Goal: Information Seeking & Learning: Learn about a topic

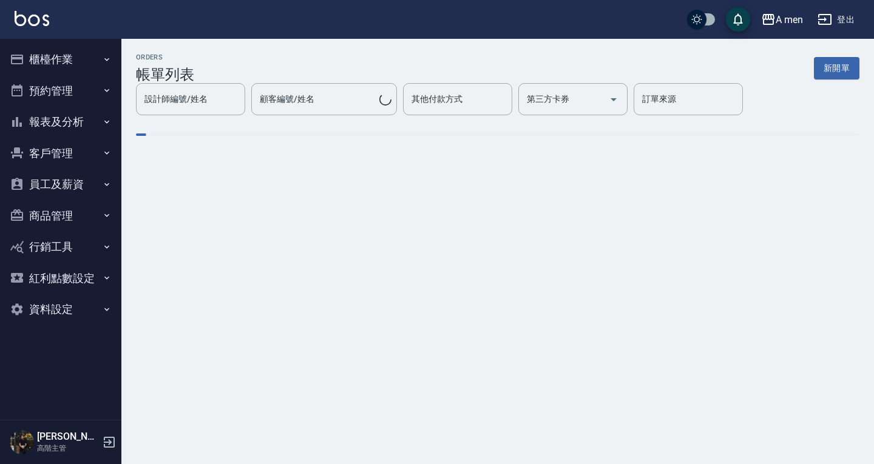
click at [36, 50] on button "櫃檯作業" at bounding box center [61, 60] width 112 height 32
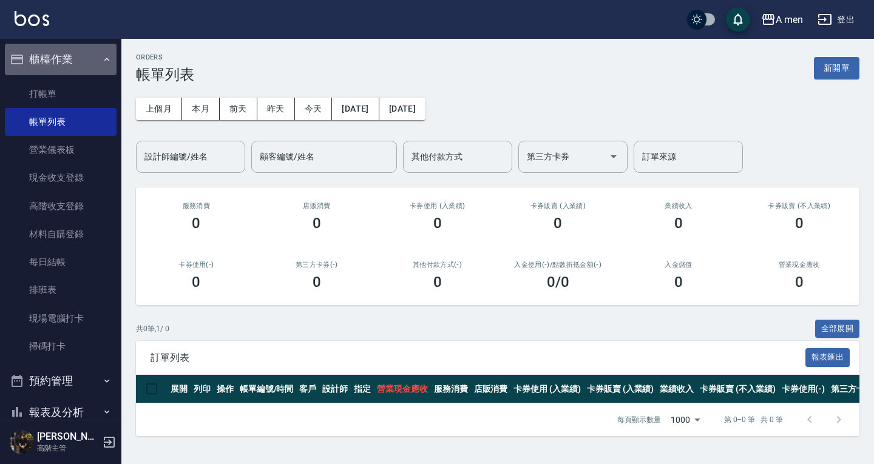
click at [83, 63] on button "櫃檯作業" at bounding box center [61, 60] width 112 height 32
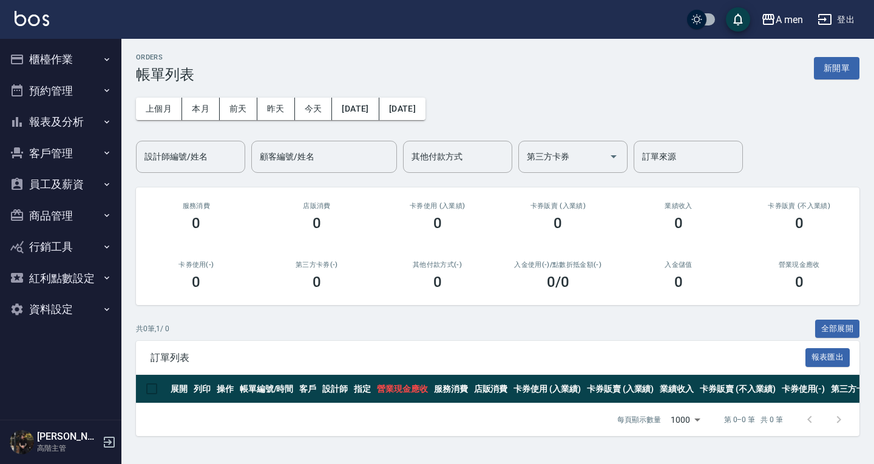
click at [79, 116] on button "報表及分析" at bounding box center [61, 122] width 112 height 32
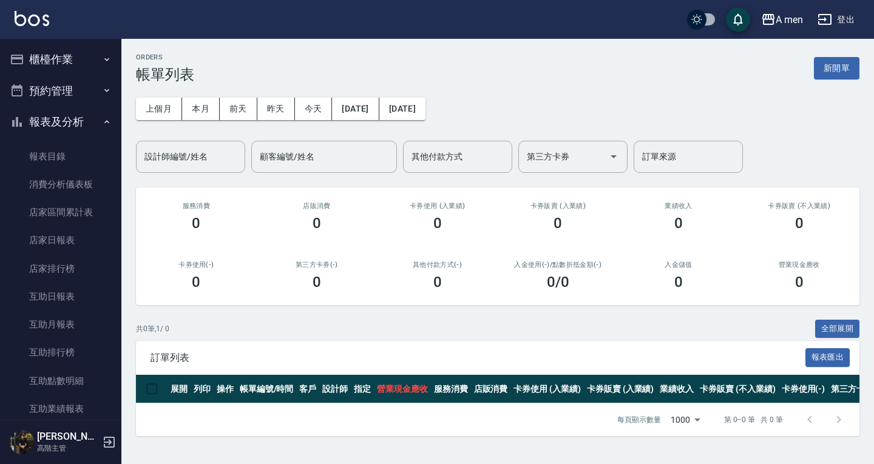
click at [80, 115] on button "報表及分析" at bounding box center [61, 122] width 112 height 32
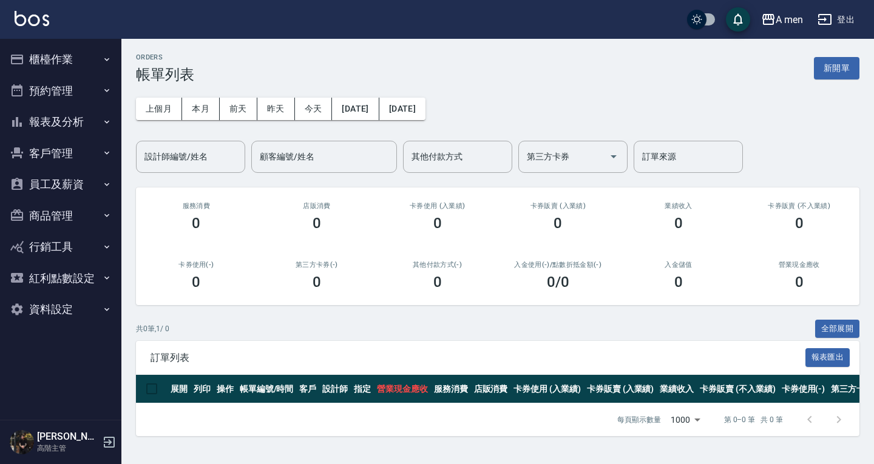
click at [117, 120] on div "櫃檯作業 打帳單 帳單列表 營業儀表板 現金收支登錄 高階收支登錄 材料自購登錄 每日結帳 排班表 現場電腦打卡 掃碼打卡 預約管理 預約管理 單日預約紀錄 …" at bounding box center [61, 251] width 122 height 425
click at [56, 129] on button "報表及分析" at bounding box center [61, 122] width 112 height 32
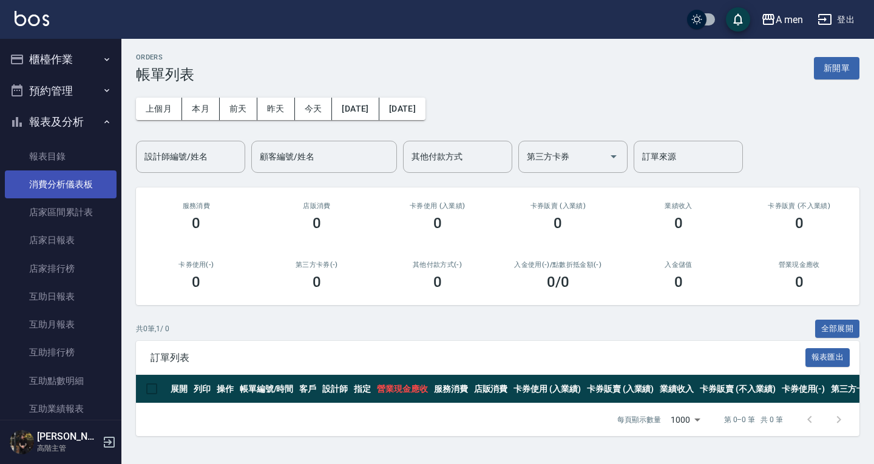
click at [67, 187] on link "消費分析儀表板" at bounding box center [61, 185] width 112 height 28
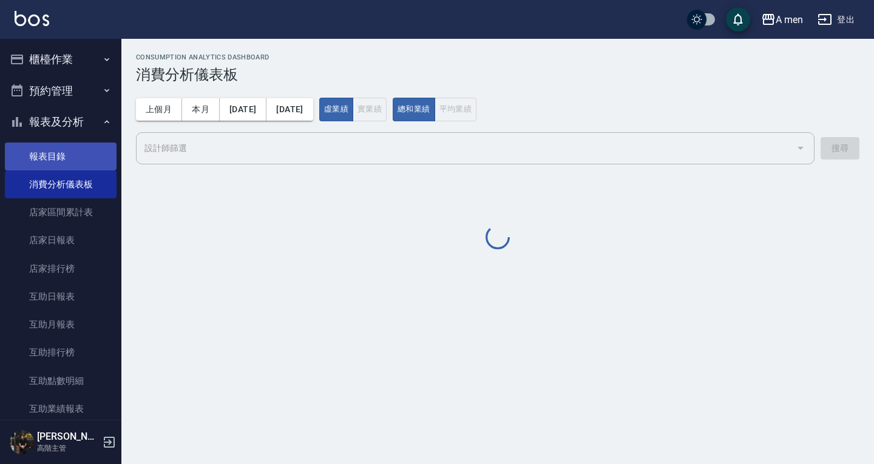
click at [70, 144] on link "報表目錄" at bounding box center [61, 157] width 112 height 28
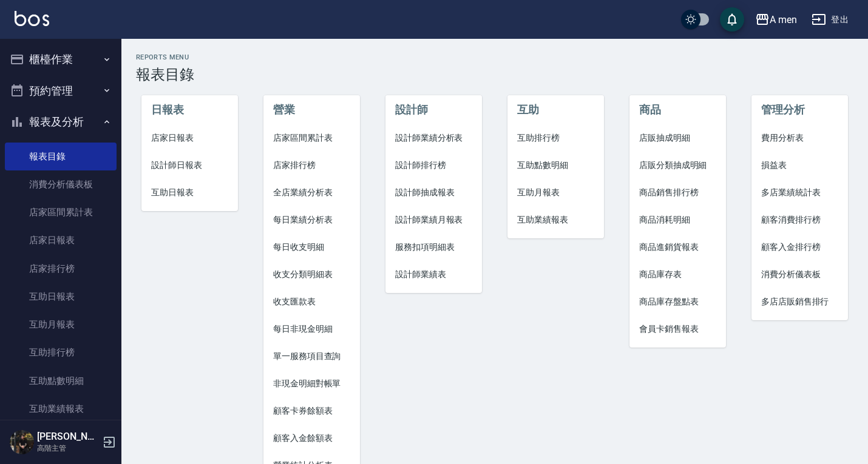
click at [312, 134] on span "店家區間累計表" at bounding box center [311, 138] width 77 height 13
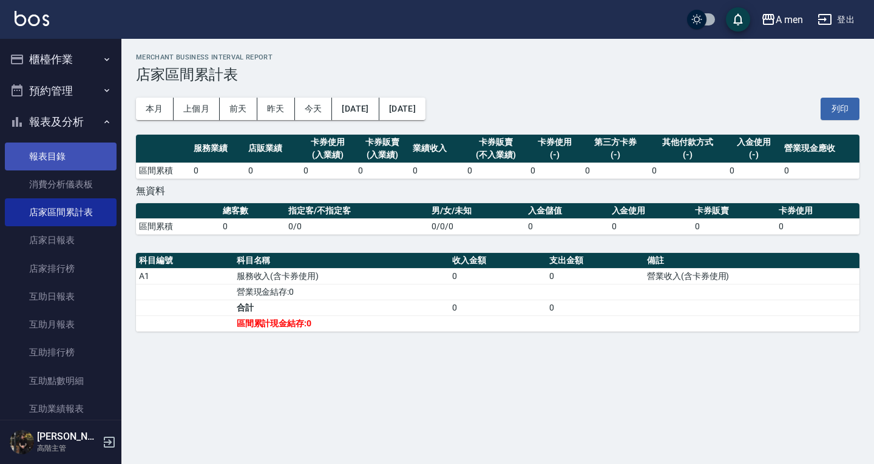
click at [68, 155] on link "報表目錄" at bounding box center [61, 157] width 112 height 28
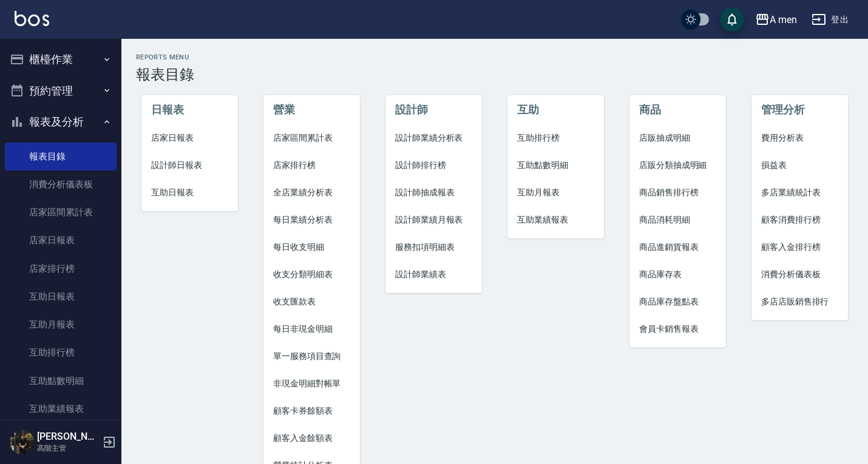
click at [439, 217] on span "設計師業績月報表" at bounding box center [433, 220] width 77 height 13
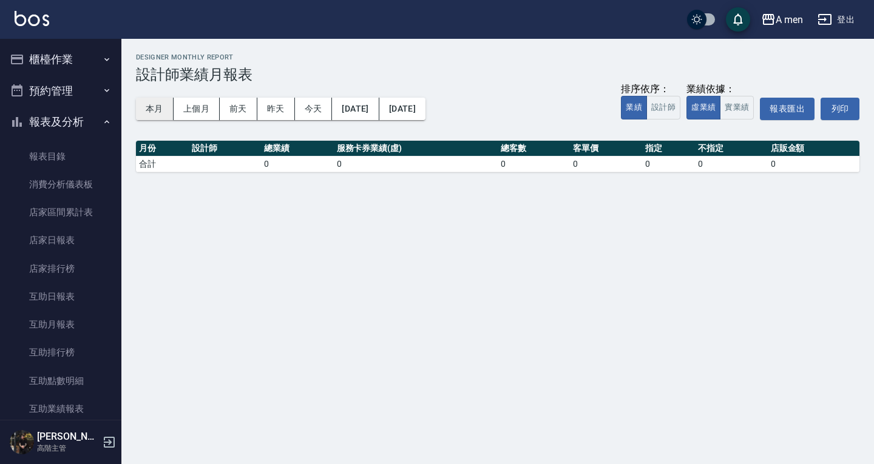
click at [163, 103] on button "本月" at bounding box center [155, 109] width 38 height 22
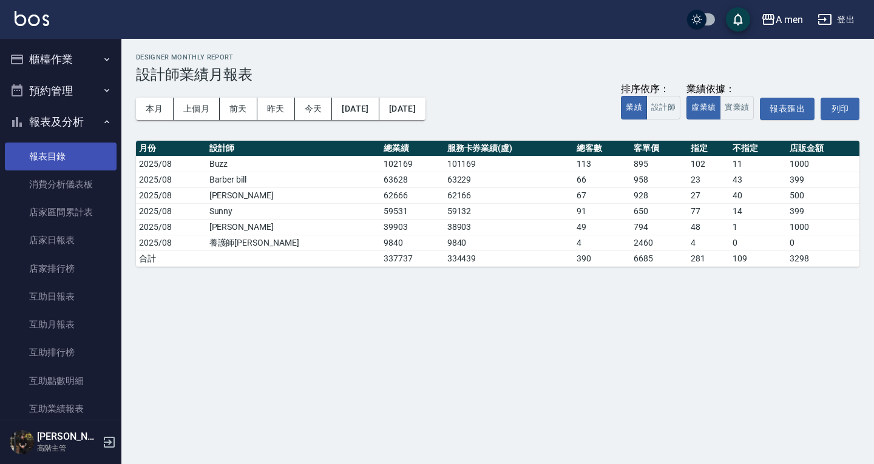
click at [89, 161] on link "報表目錄" at bounding box center [61, 157] width 112 height 28
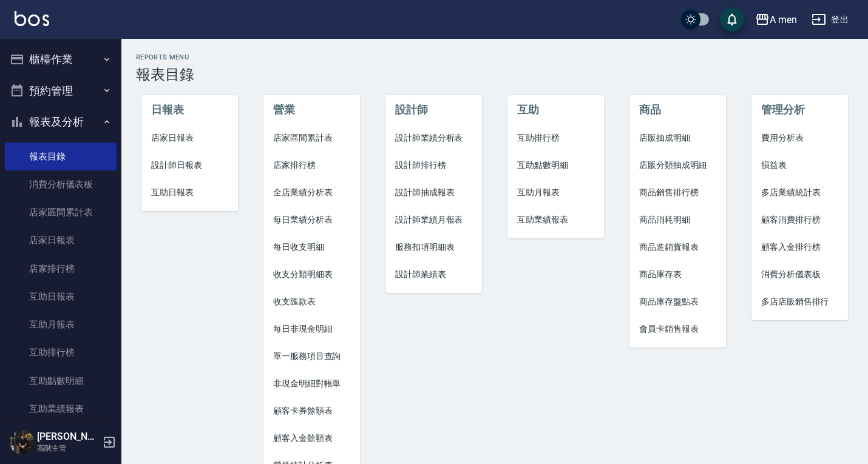
click at [439, 271] on span "設計師業績表" at bounding box center [433, 274] width 77 height 13
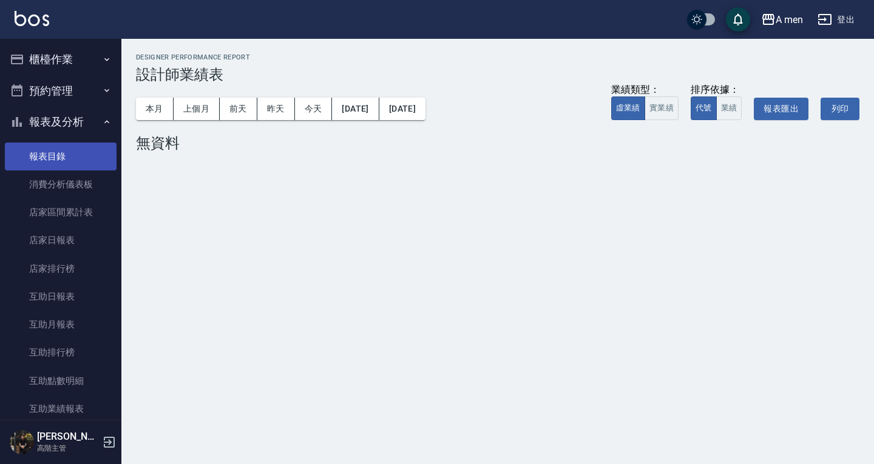
click at [48, 146] on link "報表目錄" at bounding box center [61, 157] width 112 height 28
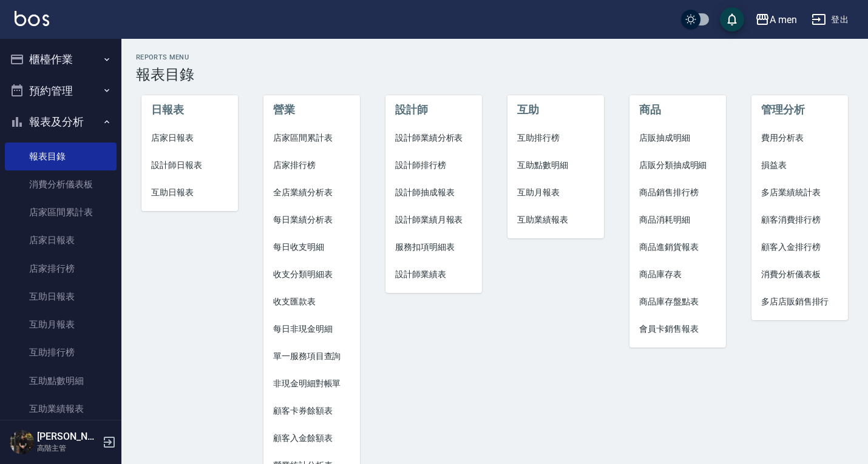
click at [434, 194] on span "設計師抽成報表" at bounding box center [433, 192] width 77 height 13
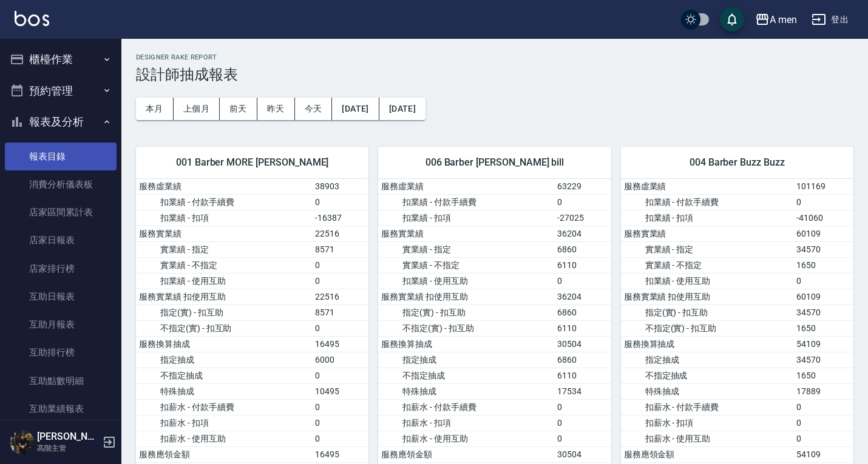
click at [87, 150] on link "報表目錄" at bounding box center [61, 157] width 112 height 28
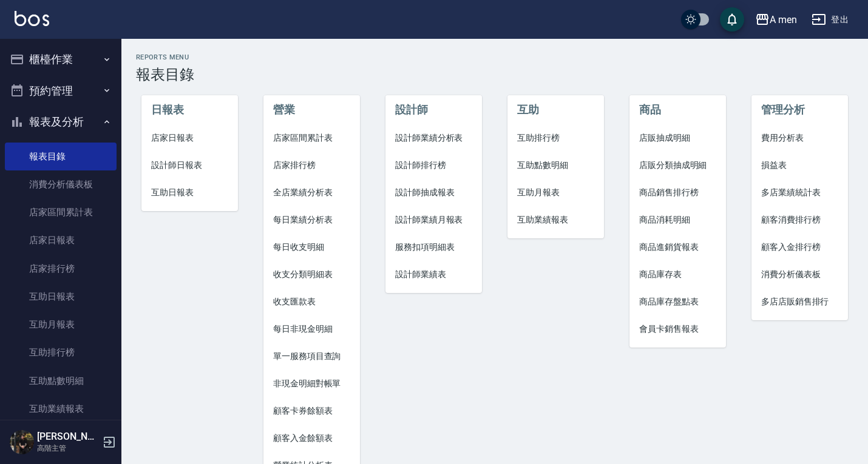
click at [439, 186] on span "設計師抽成報表" at bounding box center [433, 192] width 77 height 13
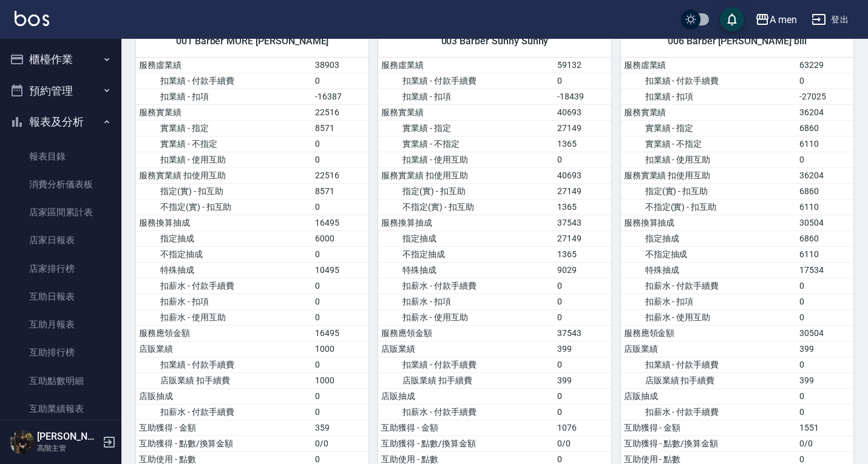
scroll to position [243, 0]
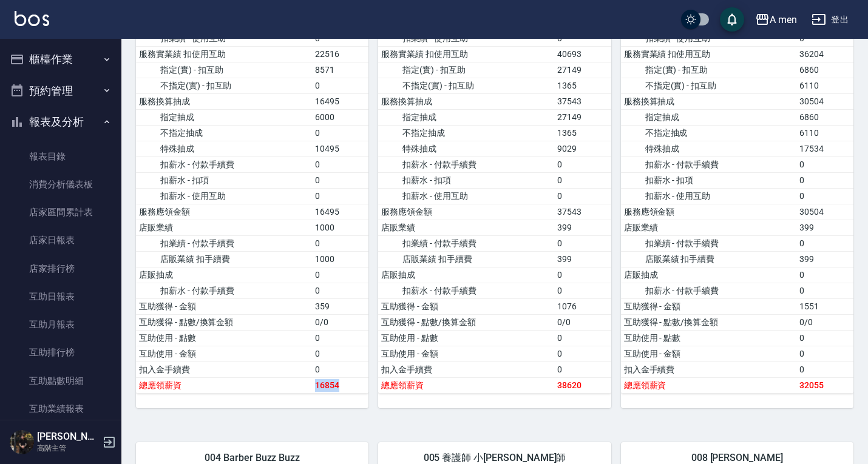
drag, startPoint x: 317, startPoint y: 385, endPoint x: 351, endPoint y: 380, distance: 35.0
click at [351, 380] on td "16854" at bounding box center [340, 386] width 57 height 16
click at [589, 376] on td "0" at bounding box center [582, 370] width 57 height 16
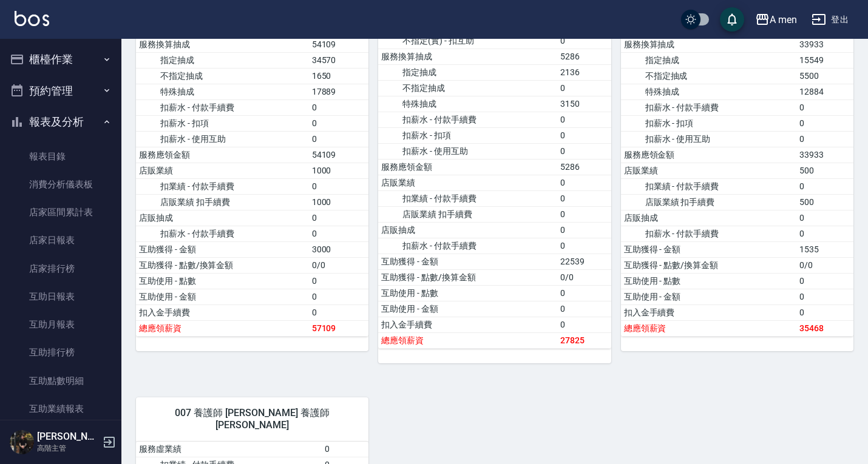
scroll to position [850, 0]
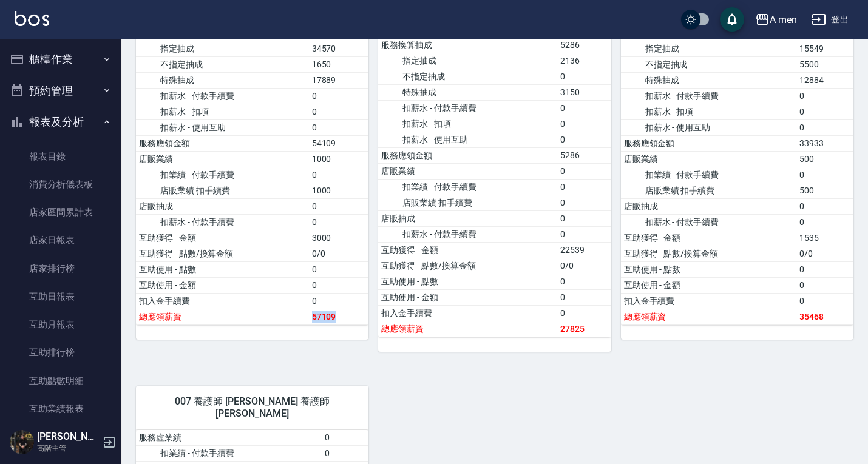
drag, startPoint x: 314, startPoint y: 316, endPoint x: 432, endPoint y: 331, distance: 119.4
click at [341, 316] on td "57109" at bounding box center [339, 317] width 60 height 16
click at [567, 341] on div "001 Barber MORE 楊莫 服務虛業績 38903 扣業績 - 付款手續費 0 扣業績 - 扣項 -16387 服務實業績 22516 實業績 - …" at bounding box center [489, 94] width 727 height 1639
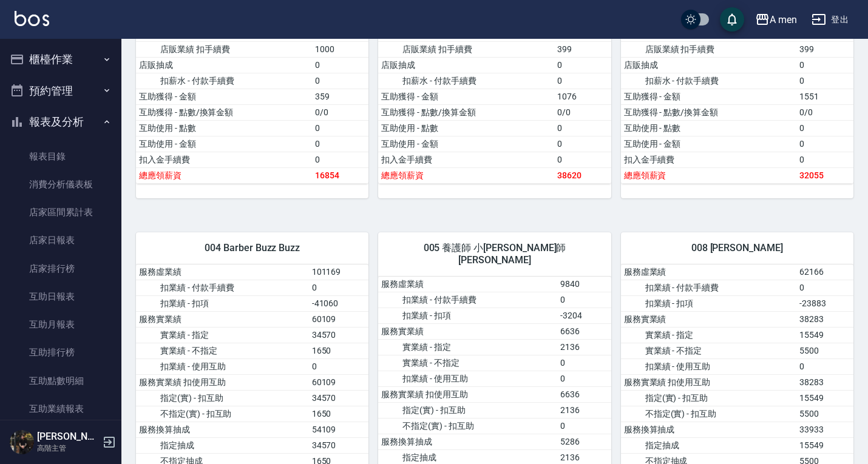
scroll to position [425, 0]
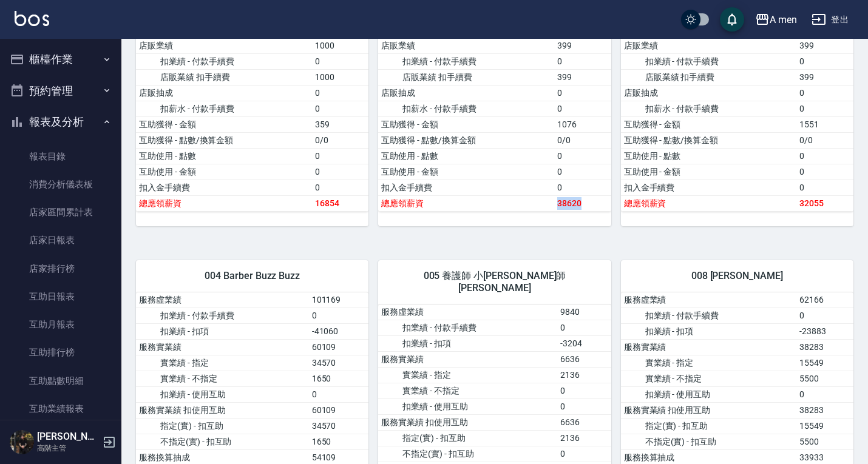
drag, startPoint x: 559, startPoint y: 201, endPoint x: 583, endPoint y: 205, distance: 24.5
click at [583, 205] on td "38620" at bounding box center [582, 203] width 57 height 16
click at [583, 208] on td "38620" at bounding box center [582, 203] width 57 height 16
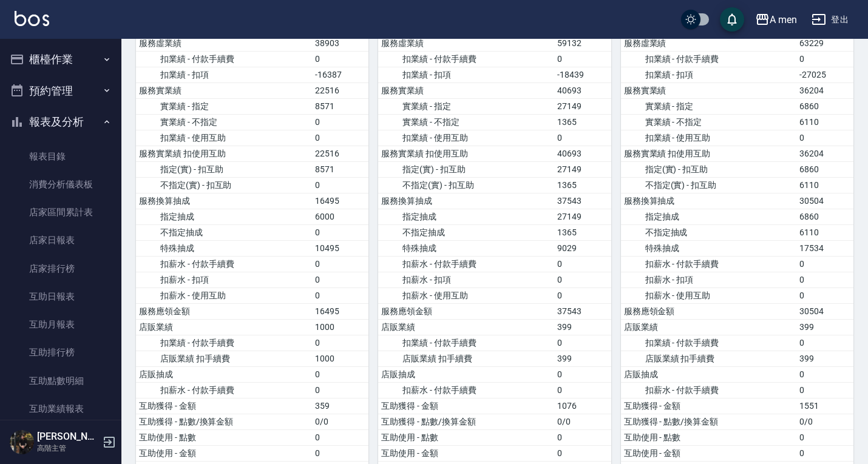
scroll to position [61, 0]
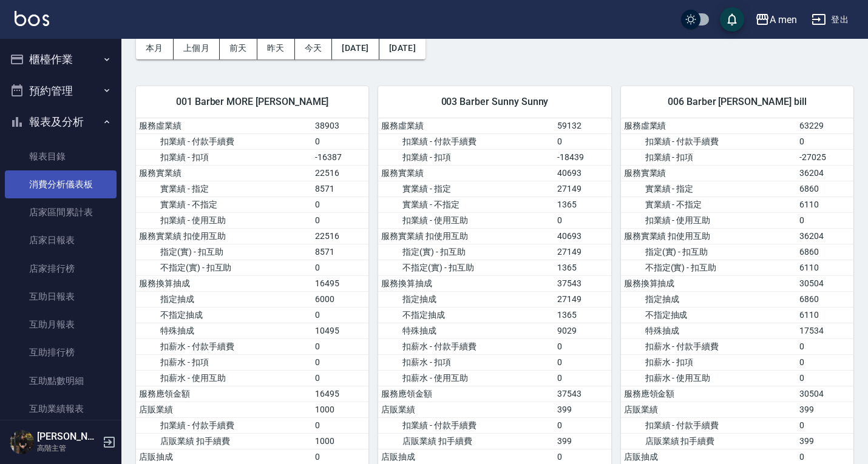
drag, startPoint x: 64, startPoint y: 155, endPoint x: 109, endPoint y: 179, distance: 51.1
click at [64, 155] on link "報表目錄" at bounding box center [61, 157] width 112 height 28
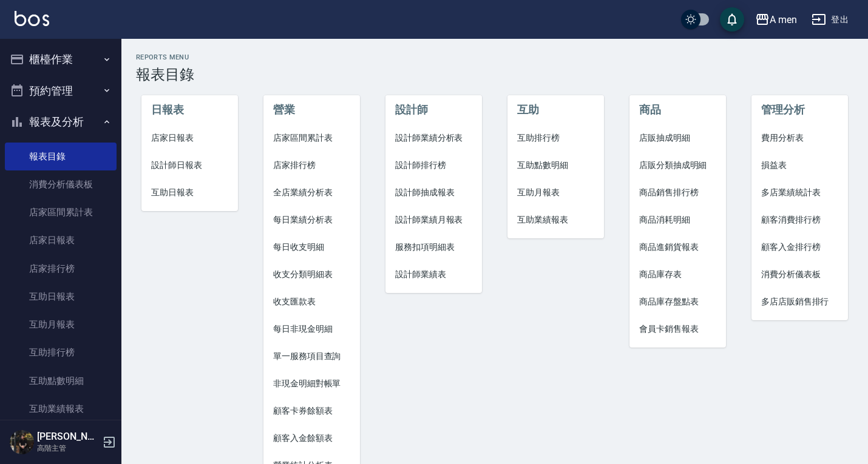
click at [438, 225] on span "設計師業績月報表" at bounding box center [433, 220] width 77 height 13
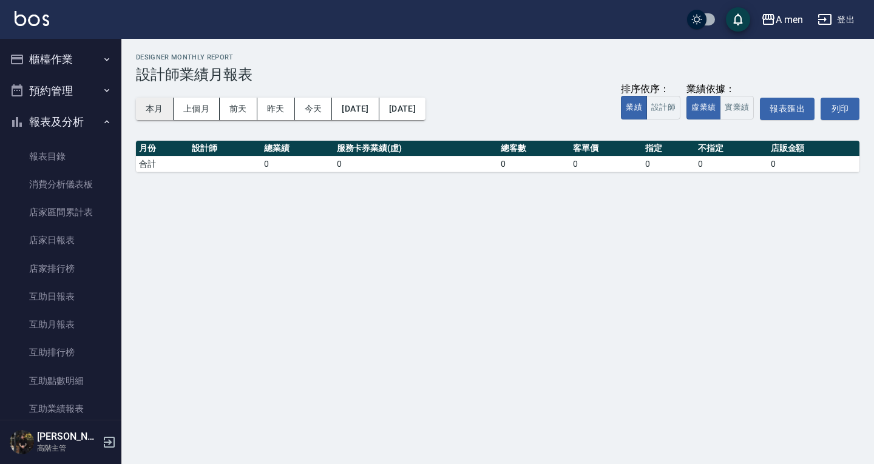
click at [168, 107] on button "本月" at bounding box center [155, 109] width 38 height 22
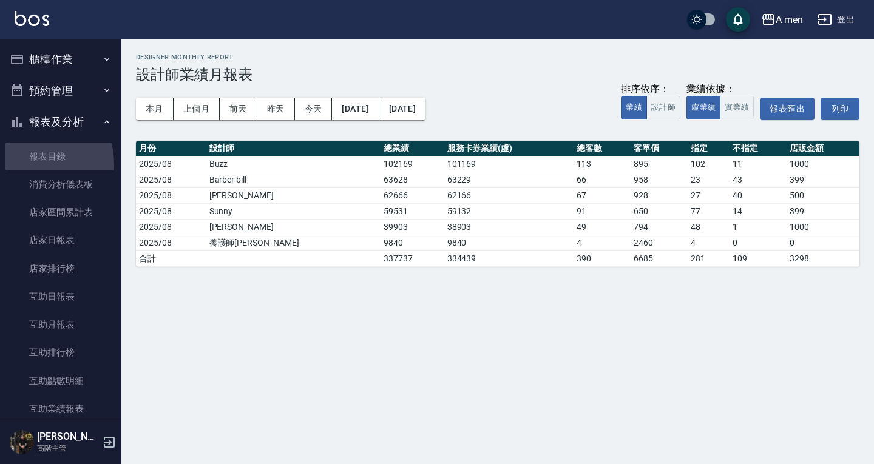
drag, startPoint x: 27, startPoint y: 164, endPoint x: 467, endPoint y: 157, distance: 440.7
click at [27, 164] on link "報表目錄" at bounding box center [61, 157] width 112 height 28
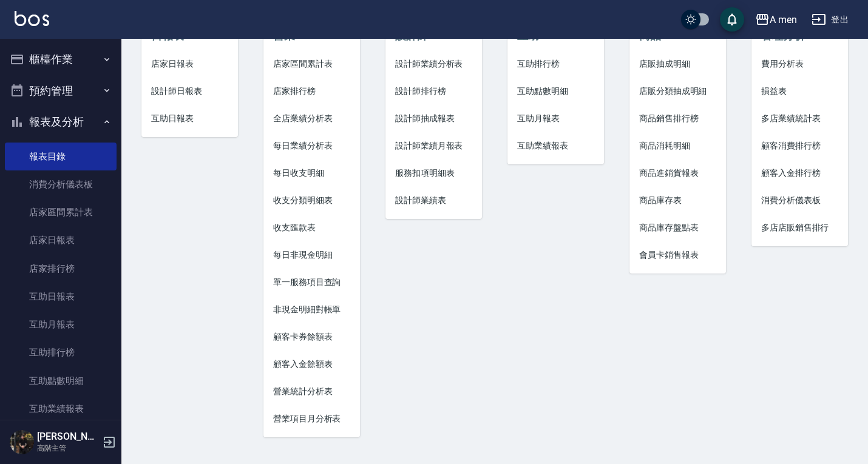
scroll to position [13, 0]
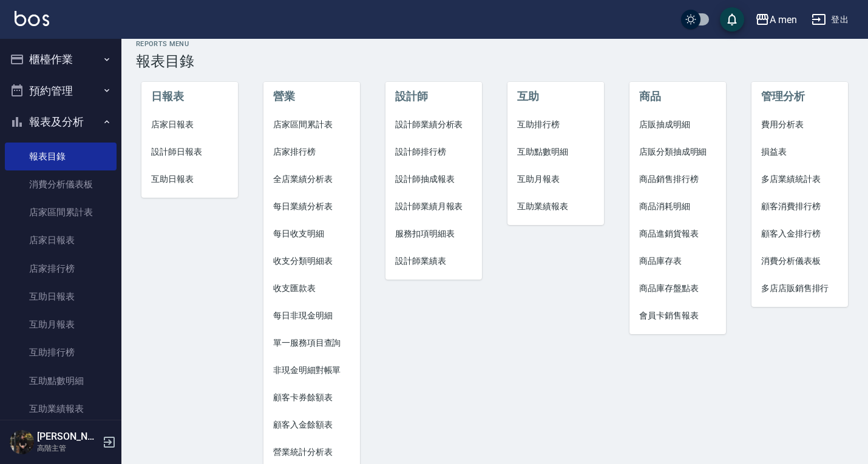
click at [191, 151] on span "設計師日報表" at bounding box center [189, 152] width 77 height 13
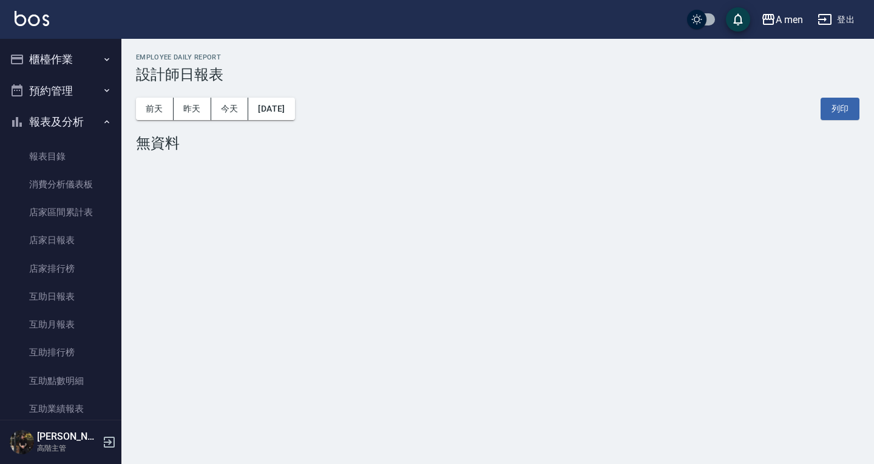
click at [52, 147] on link "報表目錄" at bounding box center [61, 157] width 112 height 28
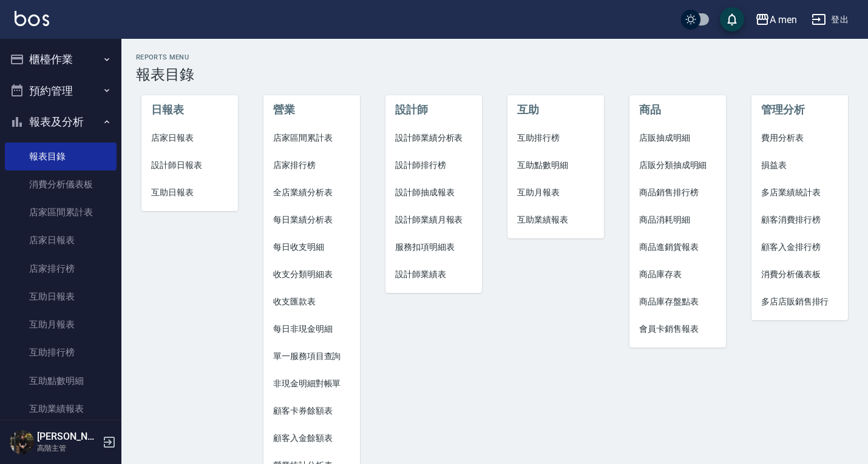
click at [435, 273] on span "設計師業績表" at bounding box center [433, 274] width 77 height 13
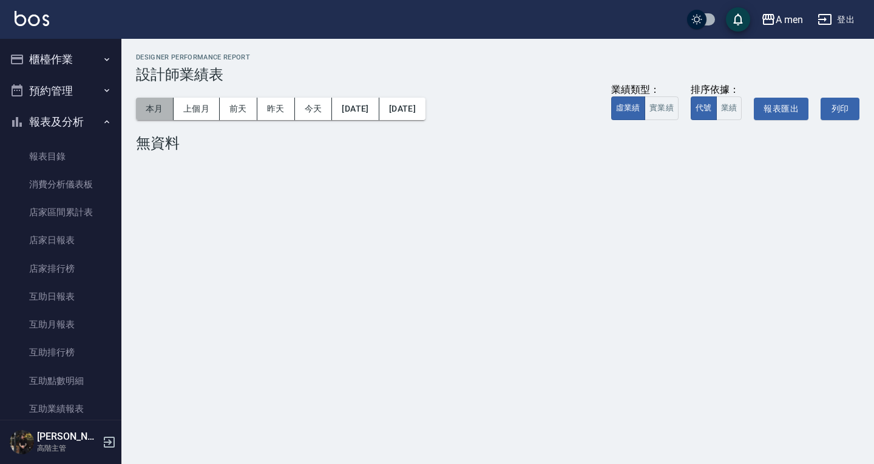
click at [161, 112] on button "本月" at bounding box center [155, 109] width 38 height 22
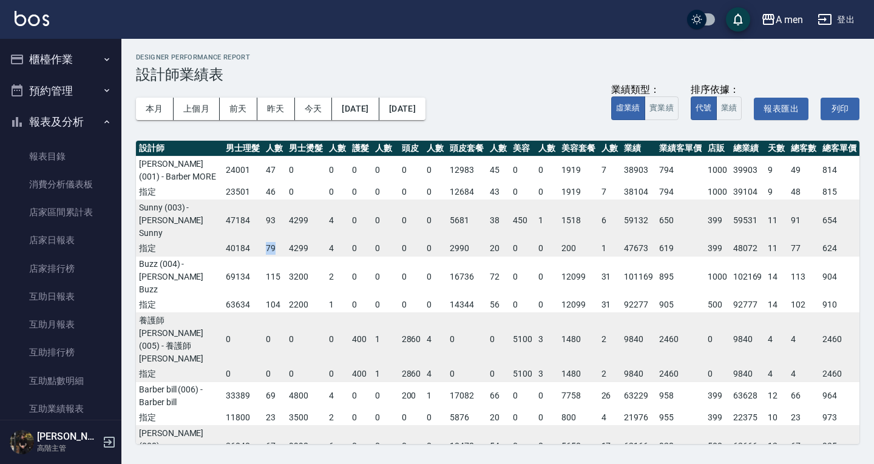
drag, startPoint x: 262, startPoint y: 231, endPoint x: 273, endPoint y: 232, distance: 11.1
click at [273, 241] on td "79" at bounding box center [274, 249] width 23 height 16
click at [276, 241] on td "79" at bounding box center [274, 249] width 23 height 16
drag, startPoint x: 262, startPoint y: 192, endPoint x: 439, endPoint y: 205, distance: 177.1
click at [335, 196] on tr "指定 23501 46 0 0 0 0 0 0 12684 43 0 0 1919 7 38104 794 1000 39104 9 48 815" at bounding box center [497, 193] width 723 height 16
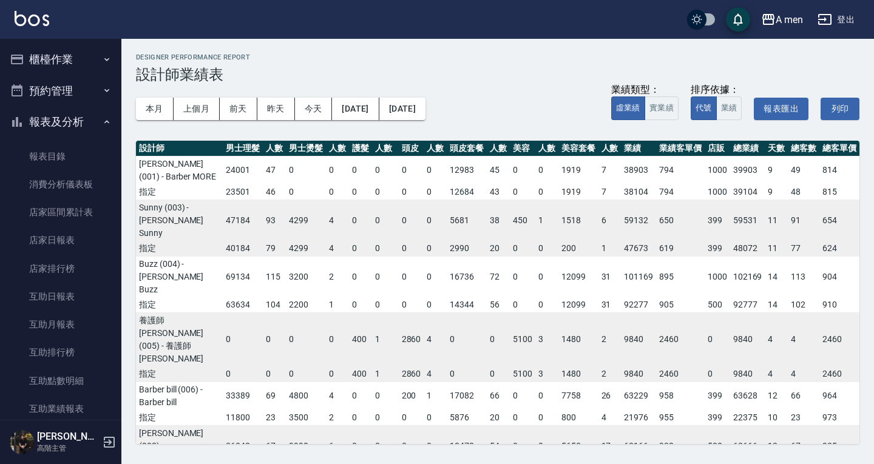
click at [453, 205] on td "5681" at bounding box center [467, 220] width 40 height 41
click at [86, 160] on link "報表目錄" at bounding box center [61, 157] width 112 height 28
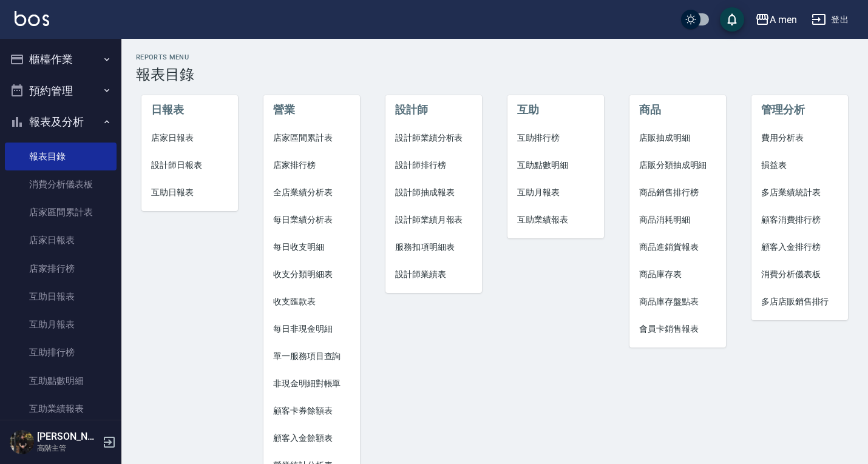
click at [188, 165] on span "設計師日報表" at bounding box center [189, 165] width 77 height 13
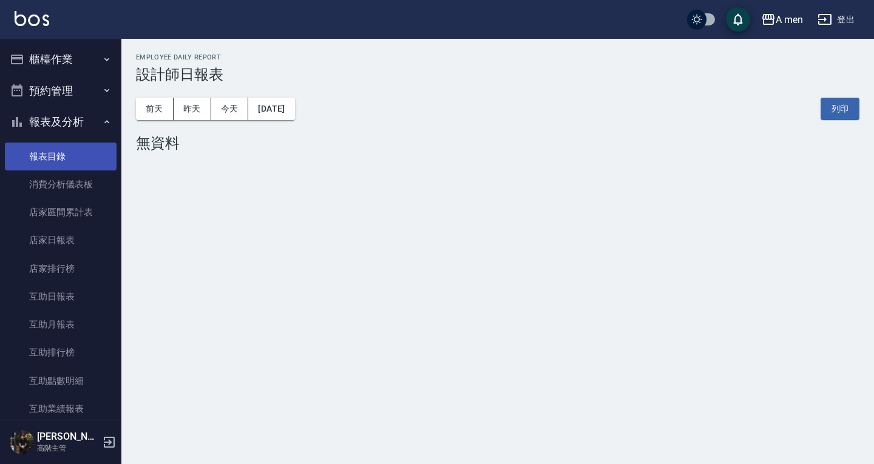
click at [79, 161] on link "報表目錄" at bounding box center [61, 157] width 112 height 28
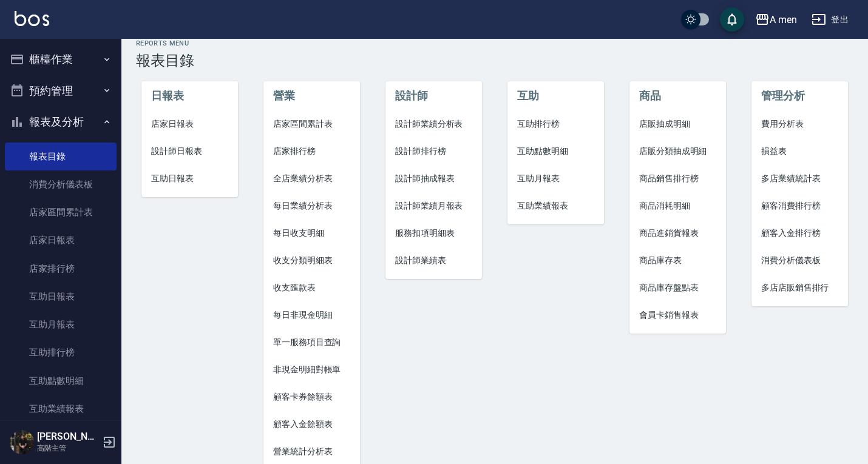
scroll to position [13, 0]
click at [442, 120] on span "設計師業績分析表" at bounding box center [433, 124] width 77 height 13
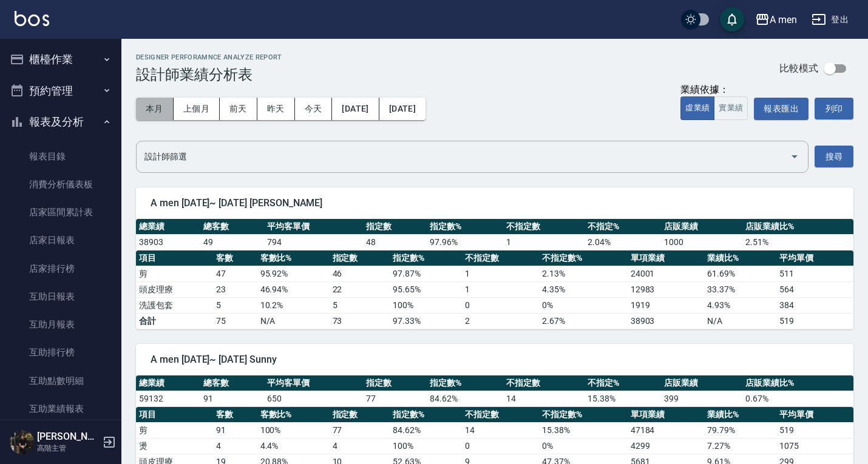
click at [167, 110] on button "本月" at bounding box center [155, 109] width 38 height 22
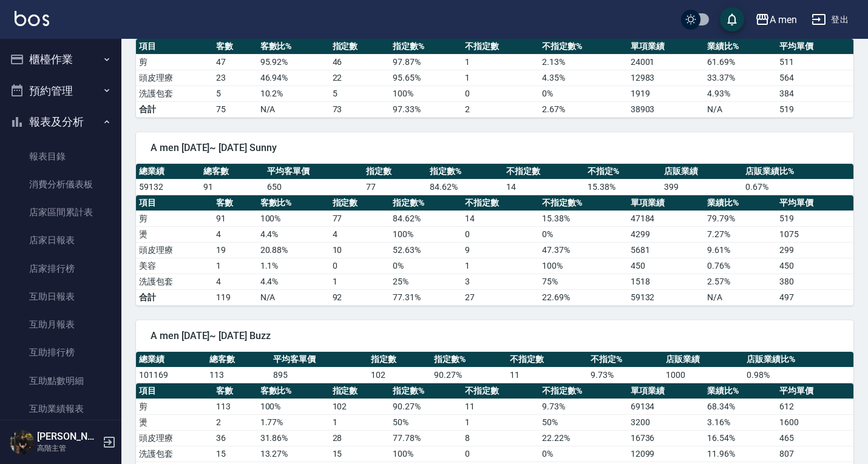
scroll to position [182, 0]
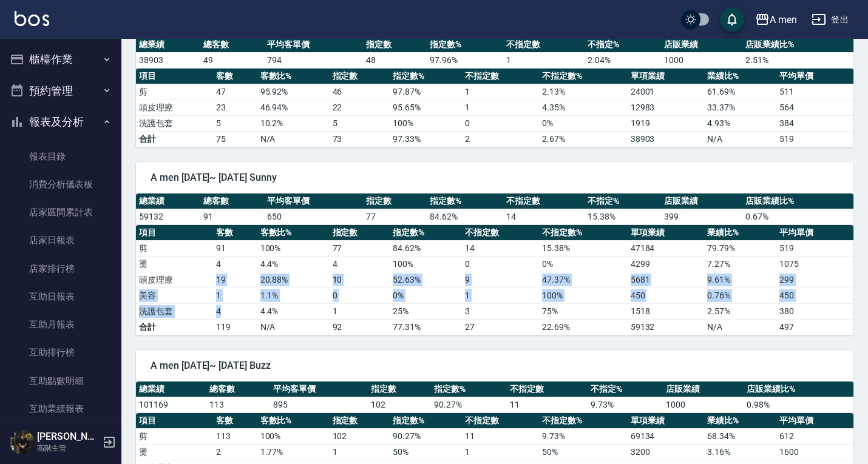
drag, startPoint x: 217, startPoint y: 281, endPoint x: 223, endPoint y: 309, distance: 28.7
click at [223, 309] on tbody "剪 91 100 % 77 84.62 % 14 15.38 % 47184 79.79 % 519 燙 4 4.4 % 4 100 % 0 0 % 4299…" at bounding box center [494, 287] width 717 height 95
click at [222, 300] on td "1" at bounding box center [235, 296] width 44 height 16
drag, startPoint x: 217, startPoint y: 278, endPoint x: 227, endPoint y: 308, distance: 31.9
click at [227, 308] on tbody "剪 91 100 % 77 84.62 % 14 15.38 % 47184 79.79 % 519 燙 4 4.4 % 4 100 % 0 0 % 4299…" at bounding box center [494, 287] width 717 height 95
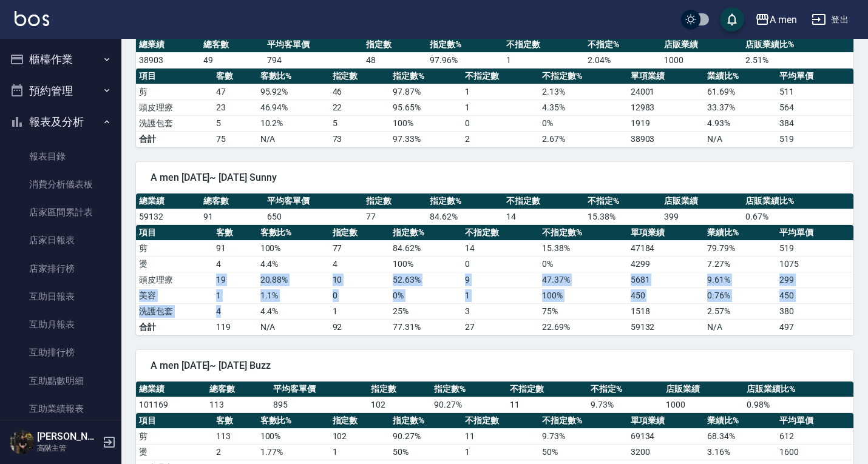
click at [228, 302] on td "1" at bounding box center [235, 296] width 44 height 16
drag, startPoint x: 217, startPoint y: 278, endPoint x: 223, endPoint y: 296, distance: 19.2
click at [223, 296] on tbody "剪 91 100 % 77 84.62 % 14 15.38 % 47184 79.79 % 519 燙 4 4.4 % 4 100 % 0 0 % 4299…" at bounding box center [494, 287] width 717 height 95
click at [231, 284] on td "19" at bounding box center [235, 280] width 44 height 16
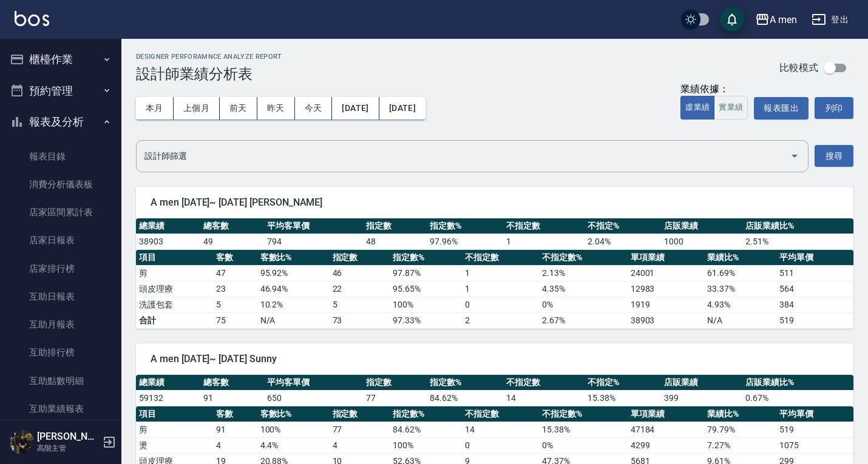
scroll to position [0, 0]
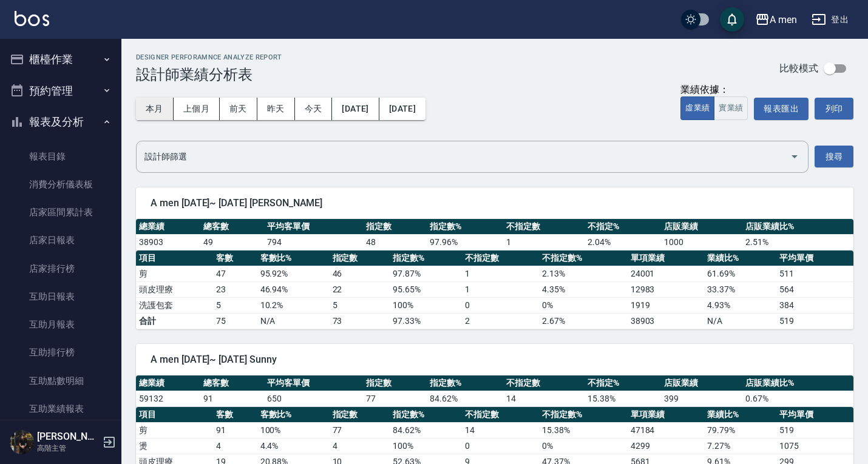
click at [165, 114] on button "本月" at bounding box center [155, 109] width 38 height 22
click at [425, 127] on div "本月 上個月 前天 昨天 今天 2025/08/01 2025/08/31" at bounding box center [280, 109] width 289 height 52
click at [425, 106] on button "2025/08/31" at bounding box center [402, 109] width 46 height 22
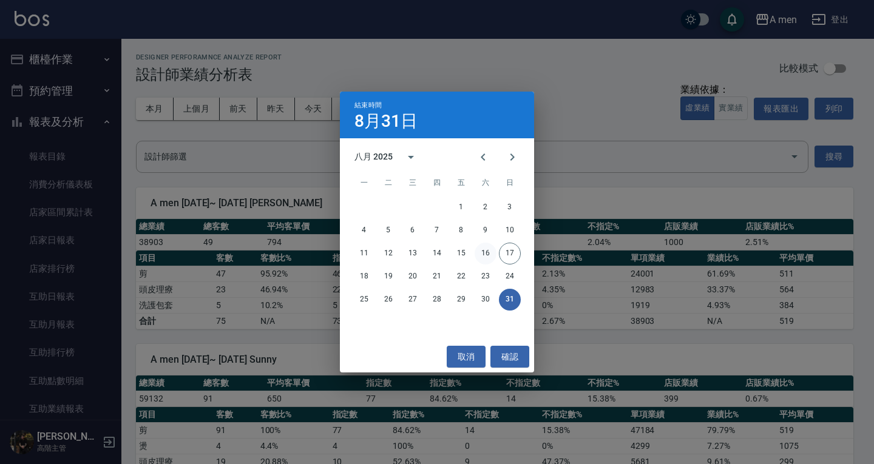
click at [485, 254] on button "16" at bounding box center [486, 254] width 22 height 22
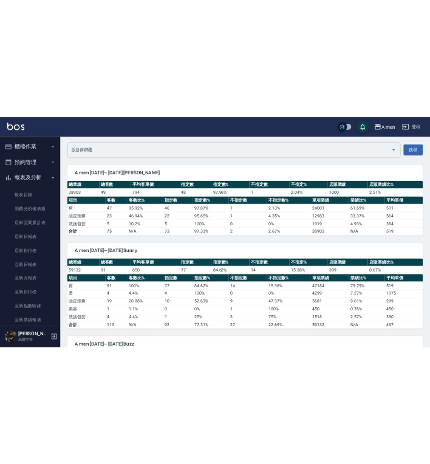
scroll to position [29, 0]
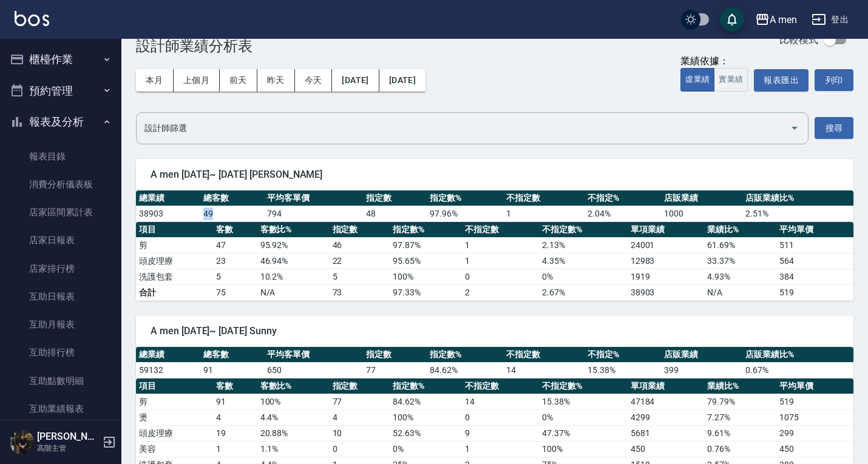
drag, startPoint x: 203, startPoint y: 212, endPoint x: 228, endPoint y: 212, distance: 24.9
click at [228, 212] on td "49" at bounding box center [232, 214] width 64 height 16
copy td "49"
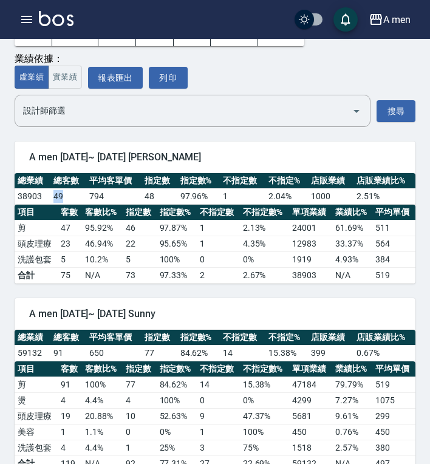
scroll to position [89, 0]
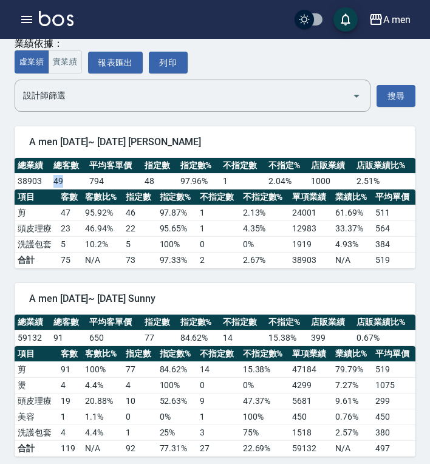
click at [154, 234] on td "22" at bounding box center [140, 229] width 34 height 16
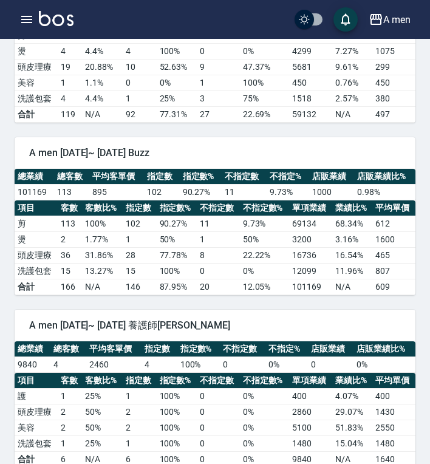
scroll to position [241, 0]
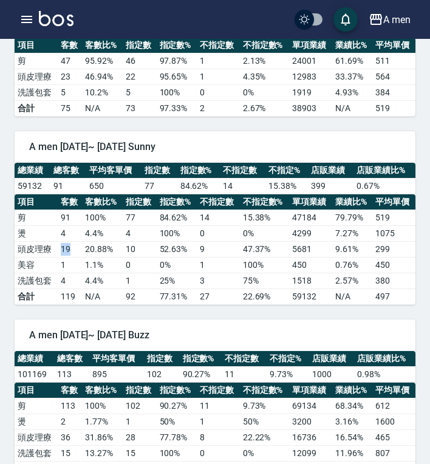
drag, startPoint x: 62, startPoint y: 249, endPoint x: 72, endPoint y: 247, distance: 10.0
click at [72, 247] on td "19" at bounding box center [70, 250] width 25 height 16
click at [71, 241] on td "4" at bounding box center [70, 234] width 25 height 16
click at [61, 251] on td "19" at bounding box center [70, 250] width 25 height 16
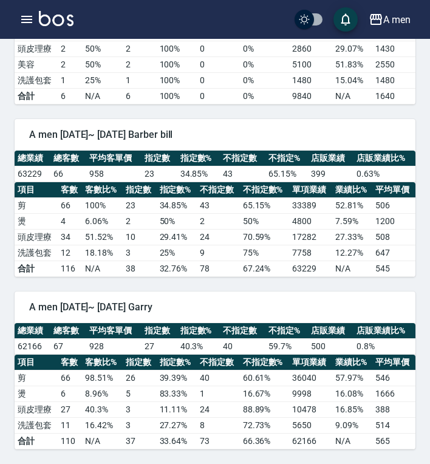
scroll to position [787, 0]
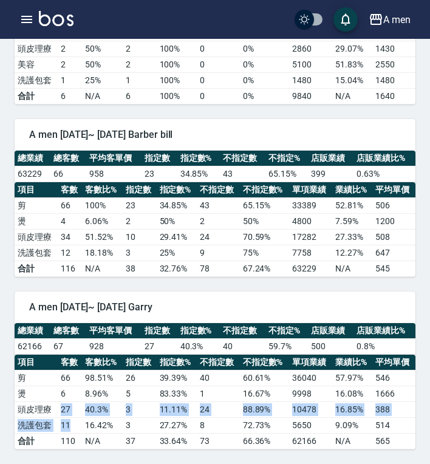
drag, startPoint x: 61, startPoint y: 410, endPoint x: 71, endPoint y: 421, distance: 15.5
click at [71, 421] on tbody "剪 66 98.51 % 26 39.39 % 40 60.61 % 36040 57.97 % 546 燙 6 8.96 % 5 83.33 % 1 16.…" at bounding box center [215, 409] width 401 height 79
click at [70, 420] on td "11" at bounding box center [70, 426] width 25 height 16
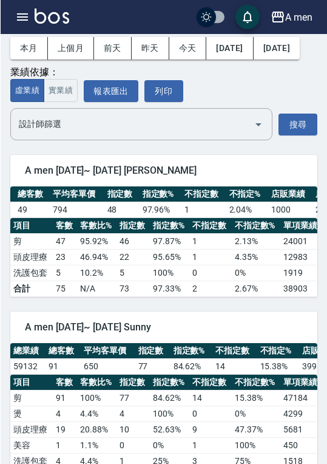
scroll to position [0, 87]
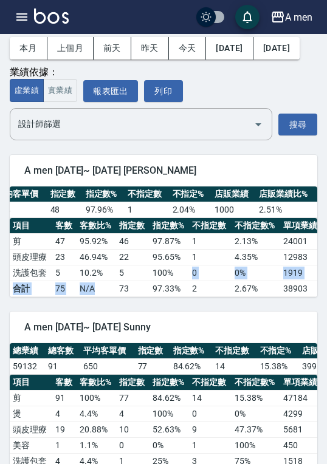
drag, startPoint x: 135, startPoint y: 321, endPoint x: 198, endPoint y: 418, distance: 115.3
click at [192, 297] on tr "合計 75 N/A 73 97.33% 2 2.67% 38903 N/A 519" at bounding box center [207, 289] width 394 height 16
click at [202, 333] on span "A men 2025/08/01~ 2025/08/16 Sunny" at bounding box center [163, 327] width 278 height 12
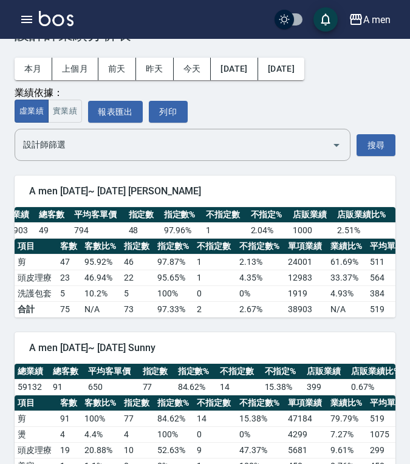
scroll to position [61, 0]
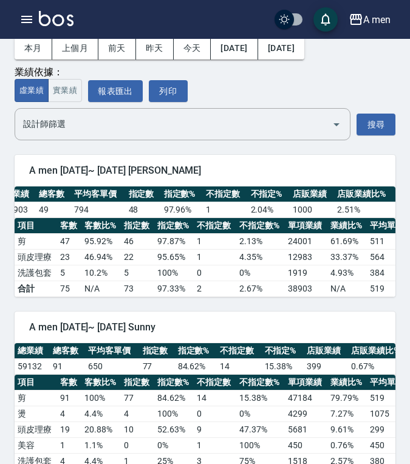
click at [322, 297] on table "項目 客數 客數比% 指定數 指定數% 不指定數 不指定數% 單項業績 業績比% 平均單價 剪 47 95.92 % 46 97.87 % 1 2.13 % …" at bounding box center [212, 257] width 394 height 79
drag, startPoint x: 322, startPoint y: 306, endPoint x: 345, endPoint y: 303, distance: 22.7
click at [345, 297] on tr "合計 75 N/A 73 97.33% 2 2.67% 38903 N/A 519" at bounding box center [212, 289] width 394 height 16
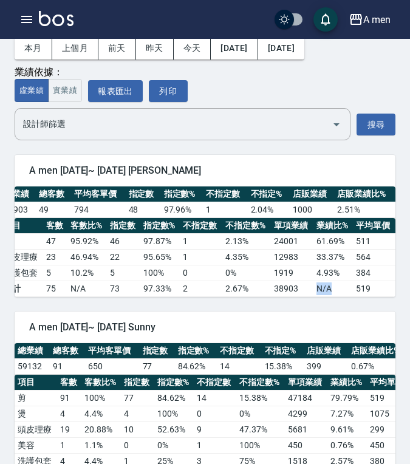
scroll to position [0, 0]
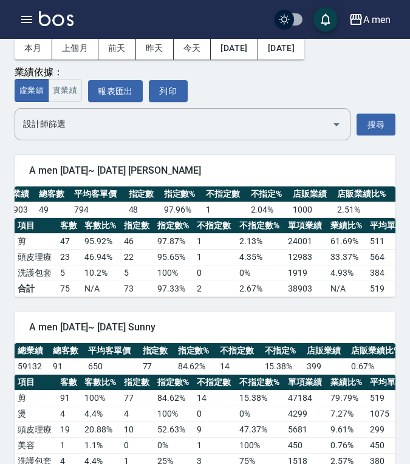
click at [296, 296] on td "38903" at bounding box center [306, 289] width 42 height 16
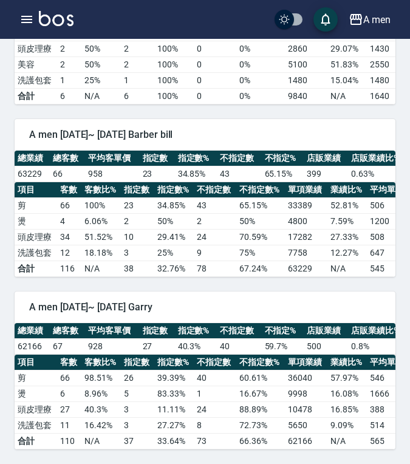
scroll to position [896, 0]
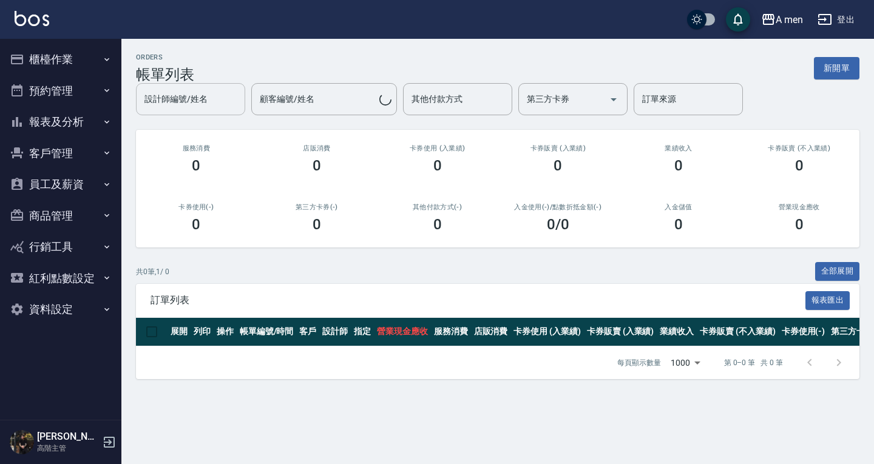
drag, startPoint x: 228, startPoint y: 86, endPoint x: 86, endPoint y: 68, distance: 143.2
click at [86, 68] on button "櫃檯作業" at bounding box center [61, 60] width 112 height 32
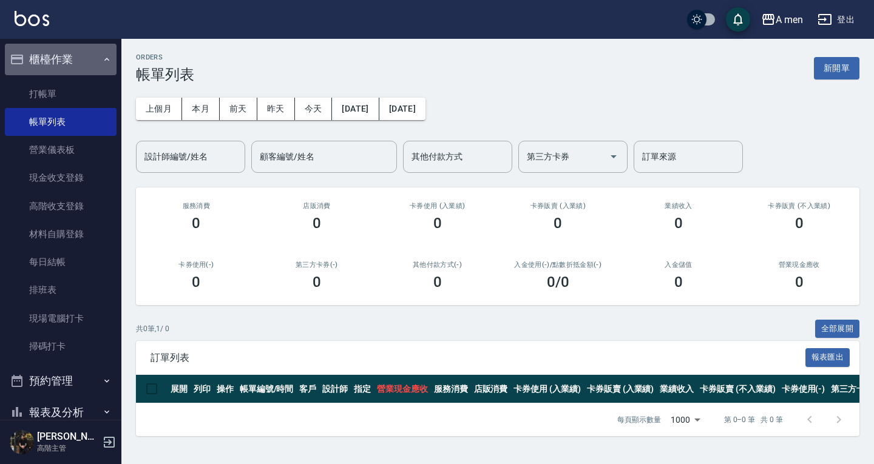
click at [89, 58] on button "櫃檯作業" at bounding box center [61, 60] width 112 height 32
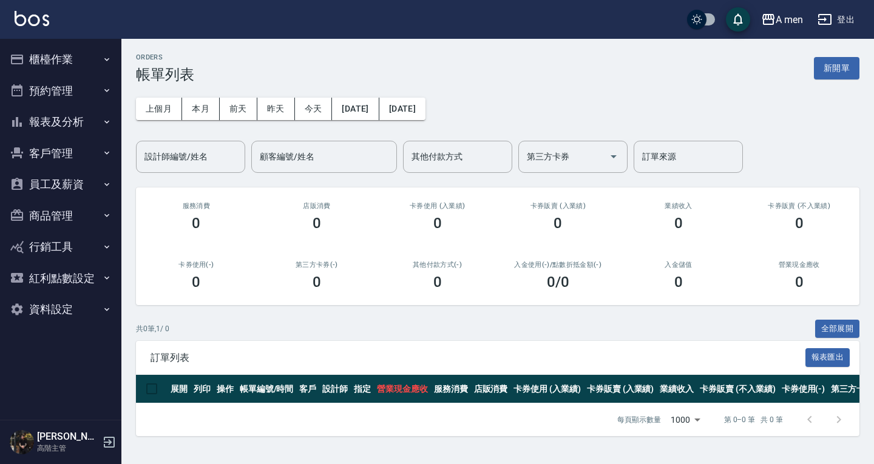
click at [83, 95] on button "預約管理" at bounding box center [61, 91] width 112 height 32
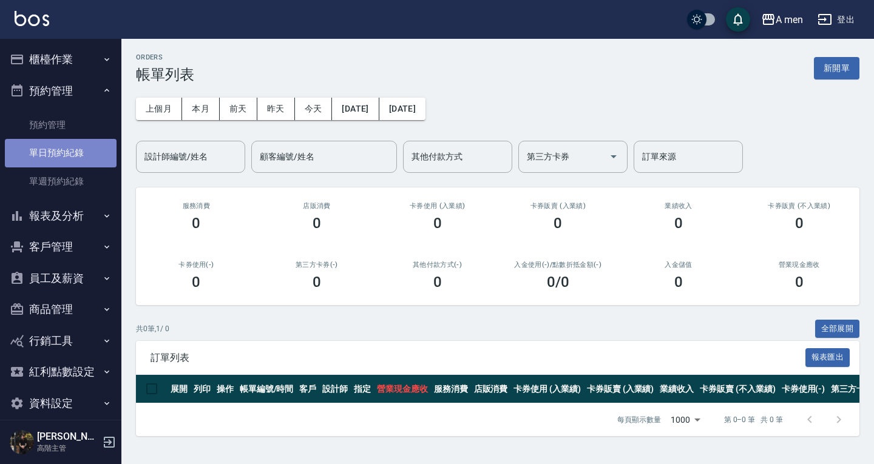
click at [76, 149] on link "單日預約紀錄" at bounding box center [61, 153] width 112 height 28
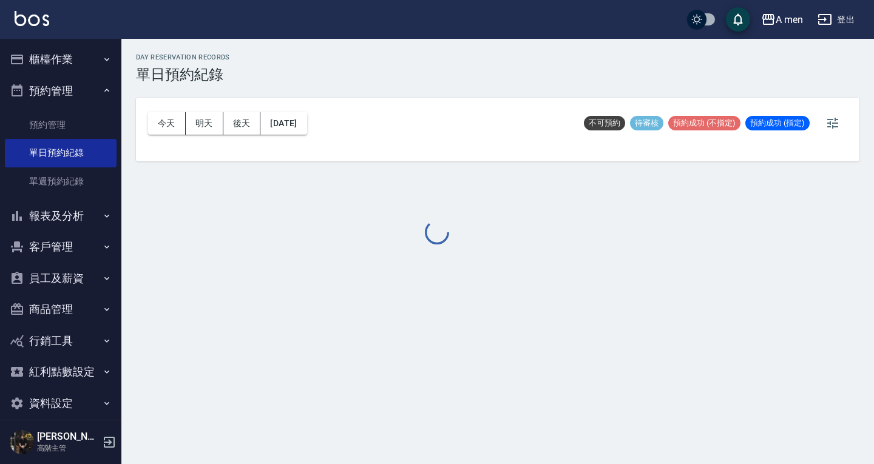
click at [83, 214] on button "報表及分析" at bounding box center [61, 216] width 112 height 32
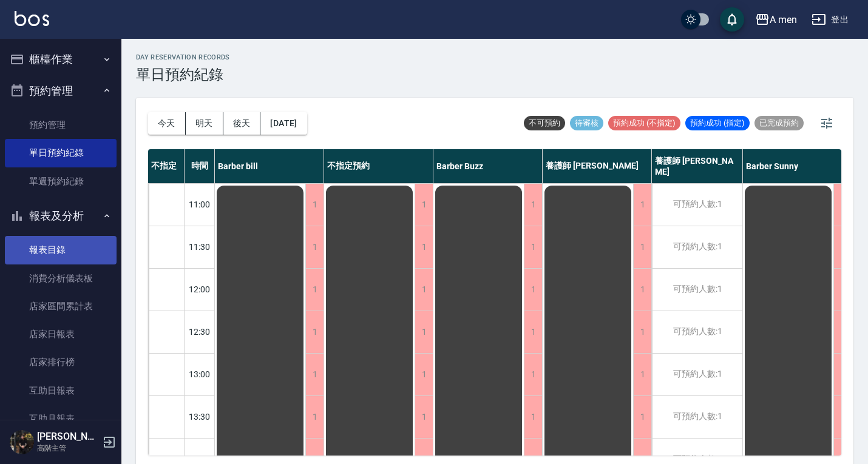
click at [79, 249] on link "報表目錄" at bounding box center [61, 250] width 112 height 28
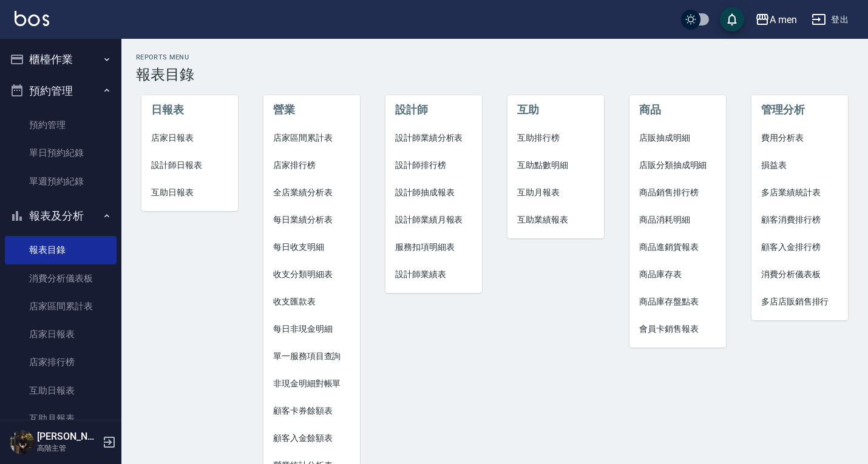
click at [425, 139] on span "設計師業績分析表" at bounding box center [433, 138] width 77 height 13
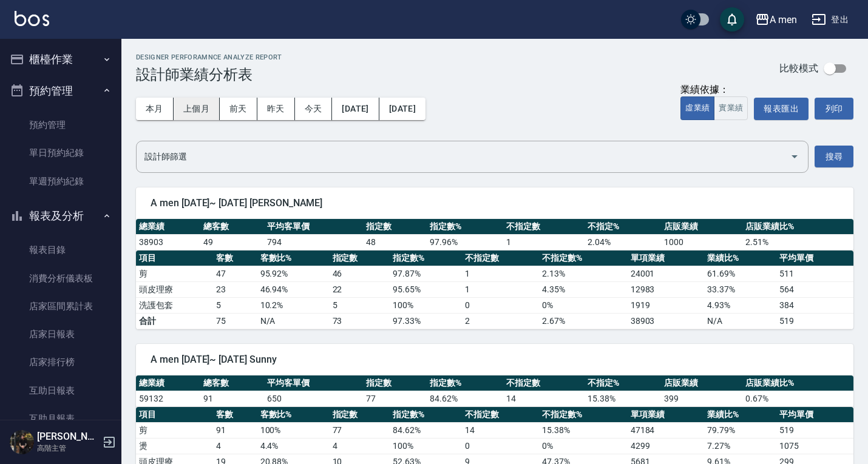
drag, startPoint x: 192, startPoint y: 110, endPoint x: 205, endPoint y: 110, distance: 12.8
click at [192, 110] on button "上個月" at bounding box center [197, 109] width 46 height 22
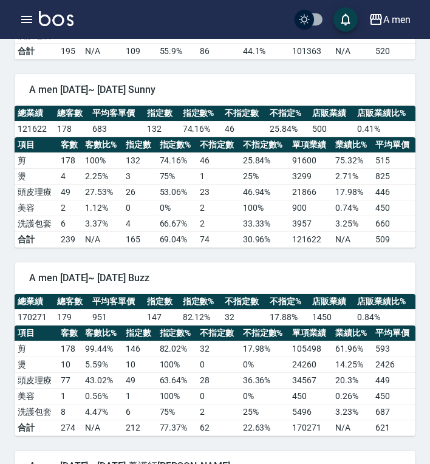
scroll to position [364, 0]
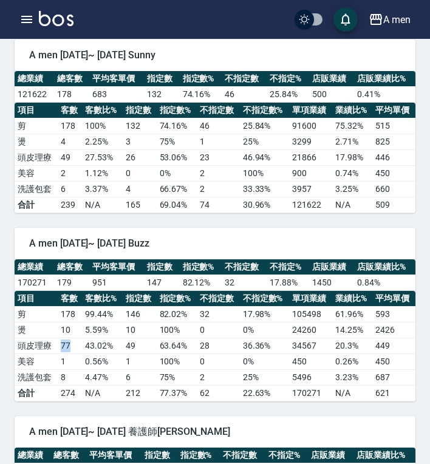
drag, startPoint x: 61, startPoint y: 348, endPoint x: 72, endPoint y: 350, distance: 11.1
click at [72, 350] on td "77" at bounding box center [70, 346] width 25 height 16
click at [61, 363] on td "1" at bounding box center [70, 362] width 25 height 16
click at [64, 363] on td "1" at bounding box center [70, 362] width 25 height 16
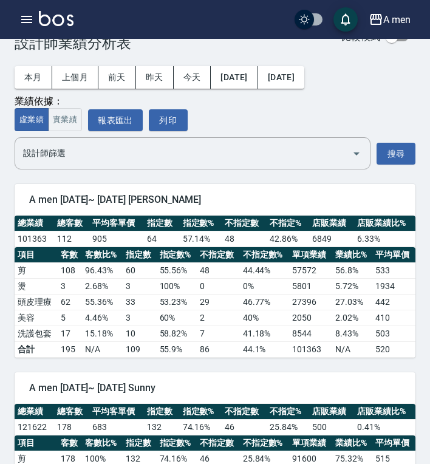
scroll to position [61, 0]
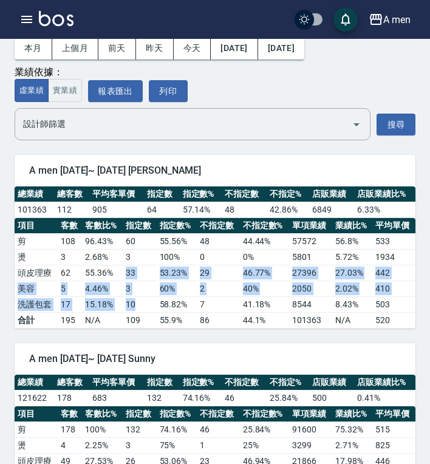
drag, startPoint x: 124, startPoint y: 275, endPoint x: 148, endPoint y: 301, distance: 35.2
click at [137, 300] on tbody "剪 108 96.43 % 60 55.56 % 48 44.44 % 57572 56.8 % 533 燙 3 2.68 % 3 100 % 0 0 % 5…" at bounding box center [215, 281] width 401 height 95
click at [148, 301] on td "10" at bounding box center [140, 305] width 34 height 16
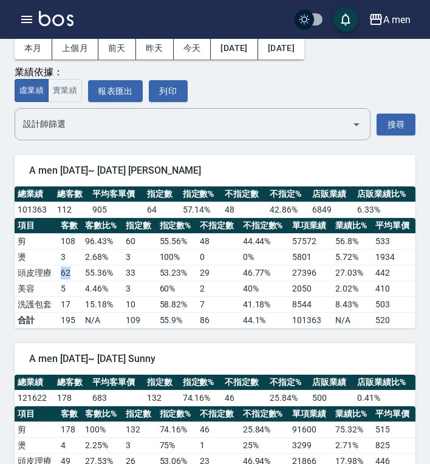
drag, startPoint x: 61, startPoint y: 273, endPoint x: 69, endPoint y: 276, distance: 9.0
click at [69, 276] on td "62" at bounding box center [70, 273] width 25 height 16
drag, startPoint x: 61, startPoint y: 292, endPoint x: 69, endPoint y: 292, distance: 8.5
click at [69, 292] on td "5" at bounding box center [70, 289] width 25 height 16
click at [102, 286] on td "4.46 %" at bounding box center [102, 289] width 40 height 16
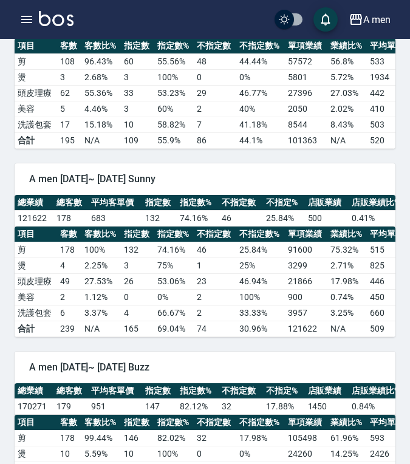
scroll to position [243, 0]
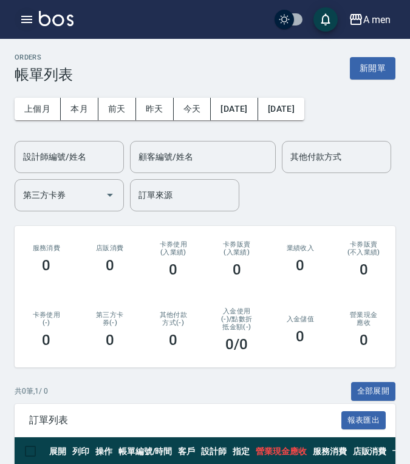
drag, startPoint x: 30, startPoint y: 36, endPoint x: 25, endPoint y: 26, distance: 10.6
click at [30, 35] on div "A men 登出" at bounding box center [205, 19] width 410 height 39
click at [25, 26] on icon "button" at bounding box center [26, 19] width 15 height 15
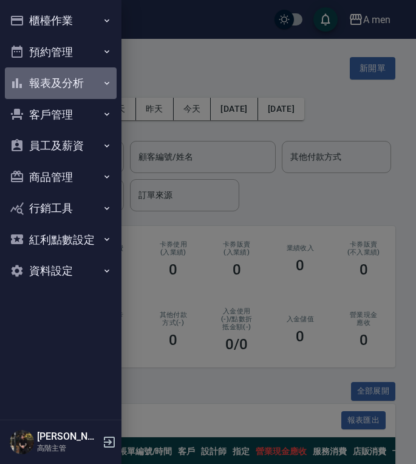
click at [61, 79] on button "報表及分析" at bounding box center [61, 83] width 112 height 32
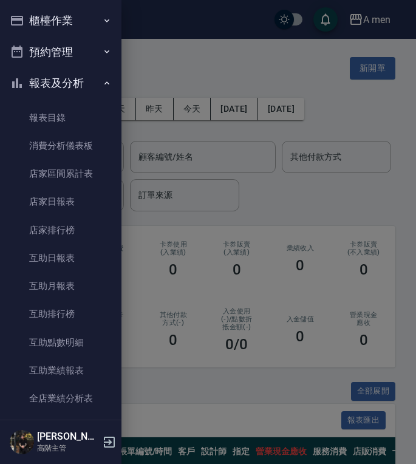
click at [98, 118] on link "報表目錄" at bounding box center [61, 118] width 112 height 28
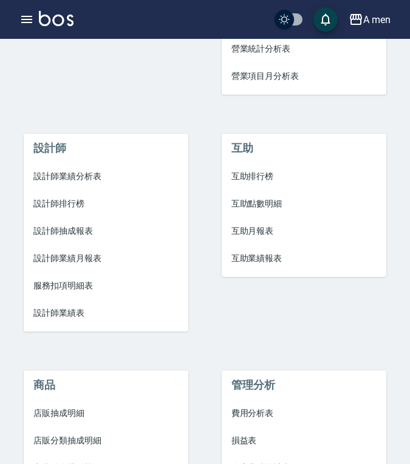
scroll to position [425, 0]
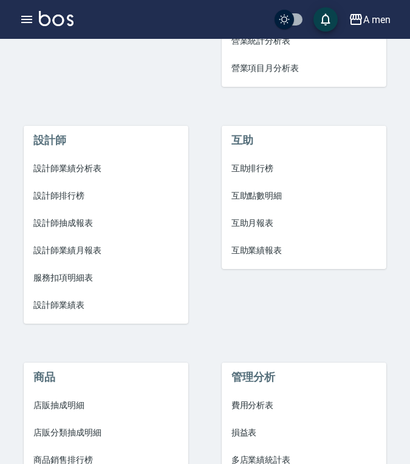
click at [252, 172] on span "互助排行榜" at bounding box center [303, 168] width 145 height 13
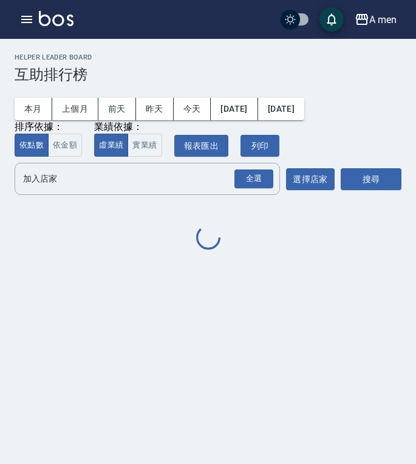
click at [25, 16] on icon "button" at bounding box center [26, 19] width 11 height 7
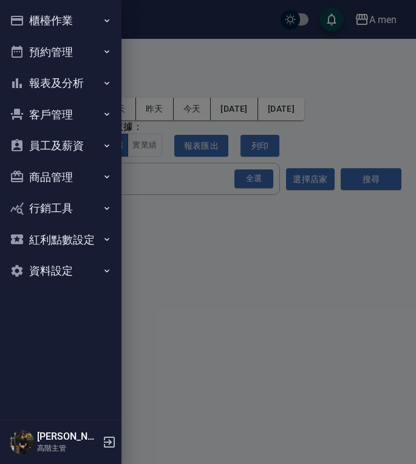
click at [92, 46] on button "預約管理" at bounding box center [61, 52] width 112 height 32
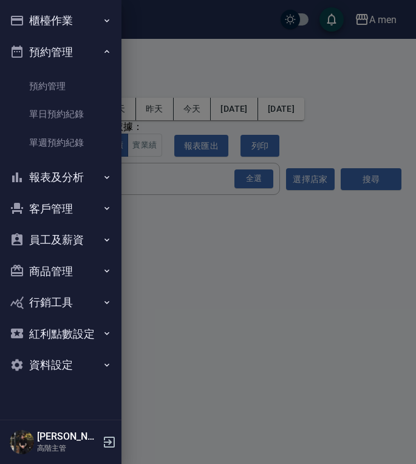
click at [72, 88] on link "預約管理" at bounding box center [61, 86] width 112 height 28
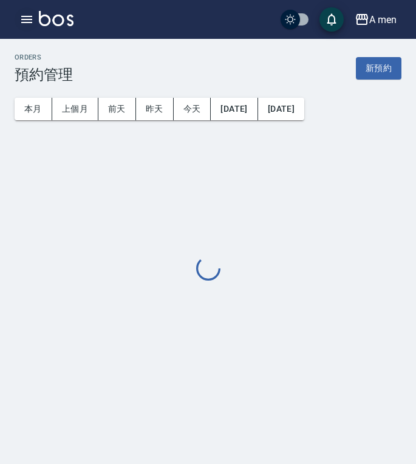
click at [32, 22] on icon "button" at bounding box center [26, 19] width 11 height 7
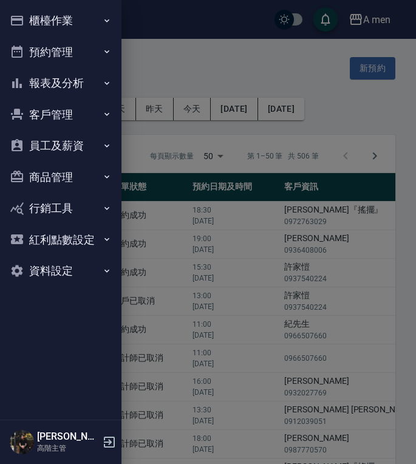
click at [30, 25] on button "櫃檯作業" at bounding box center [61, 21] width 112 height 32
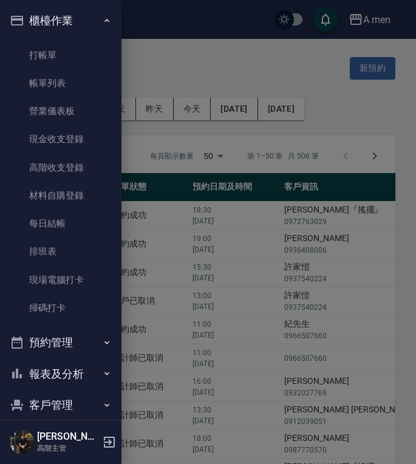
click at [66, 377] on button "報表及分析" at bounding box center [61, 374] width 112 height 32
drag, startPoint x: 56, startPoint y: 405, endPoint x: 292, endPoint y: 199, distance: 313.2
click at [56, 405] on link "報表目錄" at bounding box center [61, 408] width 112 height 28
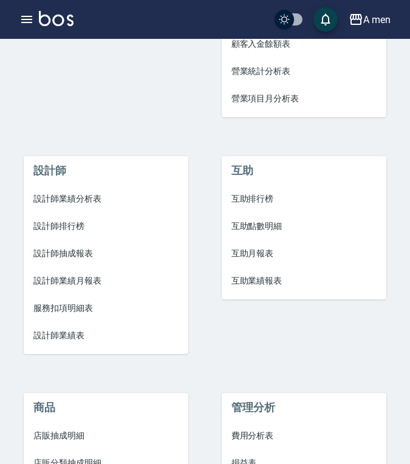
scroll to position [425, 0]
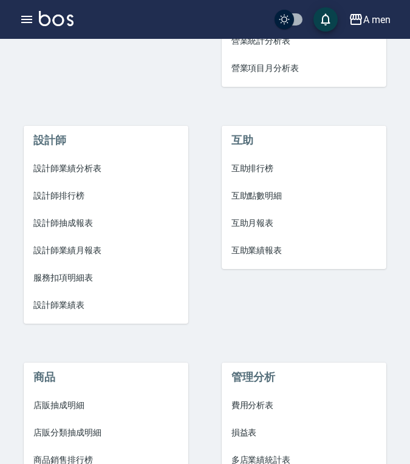
click at [264, 195] on span "互助點數明細" at bounding box center [303, 195] width 145 height 13
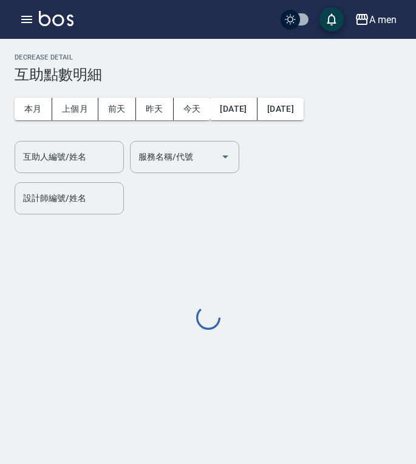
click at [26, 10] on button "button" at bounding box center [27, 19] width 24 height 24
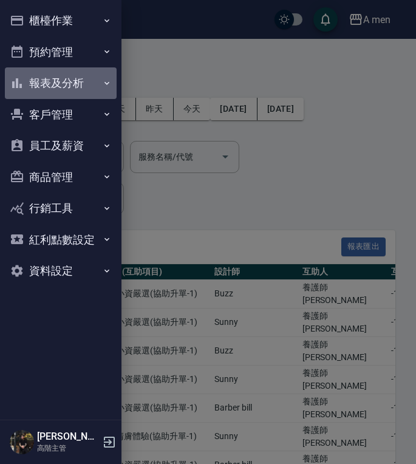
drag, startPoint x: 82, startPoint y: 84, endPoint x: 76, endPoint y: 109, distance: 25.6
click at [81, 84] on button "報表及分析" at bounding box center [61, 83] width 112 height 32
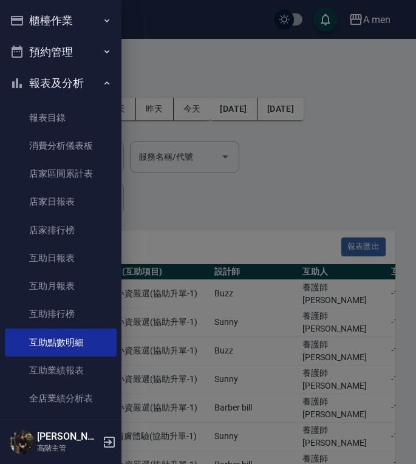
click at [73, 124] on link "報表目錄" at bounding box center [61, 118] width 112 height 28
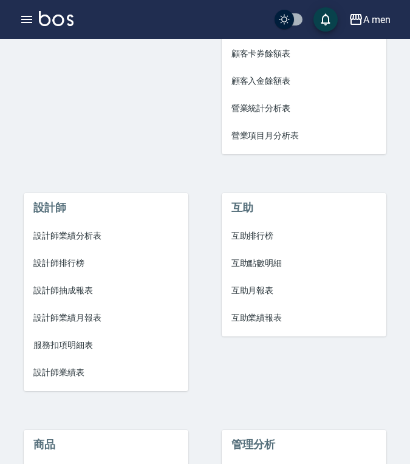
scroll to position [364, 0]
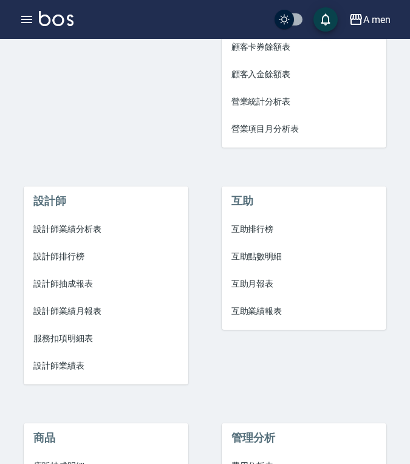
click at [256, 306] on span "互助業績報表" at bounding box center [303, 311] width 145 height 13
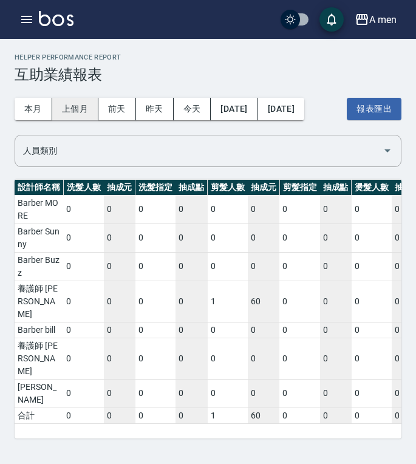
click at [58, 106] on button "上個月" at bounding box center [75, 109] width 46 height 22
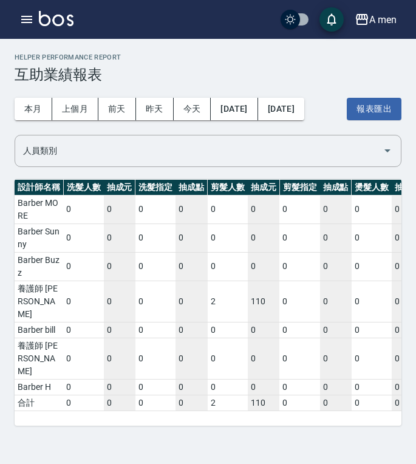
click at [257, 420] on div "Helper Performance Report 互助業績報表 本月 上個月 前天 昨天 今天 2025/07/01 2025/07/31 報表匯出 人員類…" at bounding box center [208, 232] width 416 height 464
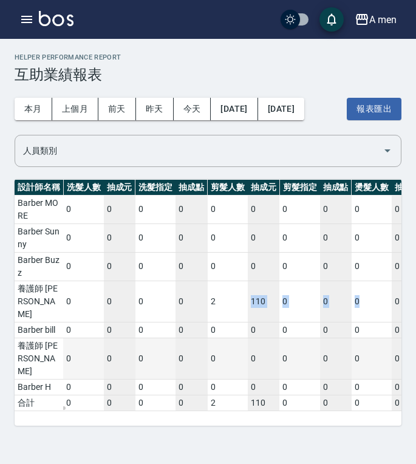
drag, startPoint x: 252, startPoint y: 294, endPoint x: 337, endPoint y: 336, distance: 94.7
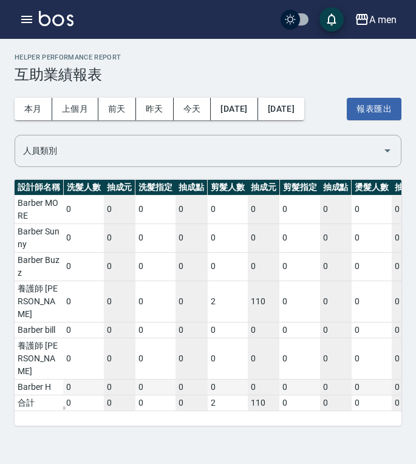
click at [300, 379] on td "0" at bounding box center [299, 387] width 40 height 16
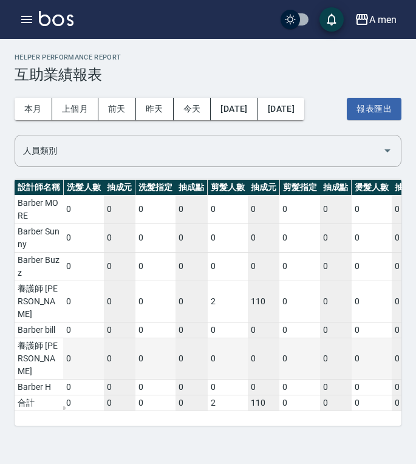
click at [397, 337] on td "0" at bounding box center [407, 357] width 32 height 41
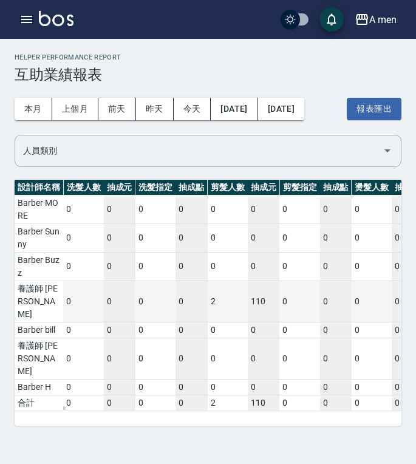
drag, startPoint x: 387, startPoint y: 326, endPoint x: 290, endPoint y: 301, distance: 99.7
click at [376, 337] on td "0" at bounding box center [371, 357] width 40 height 41
drag, startPoint x: 266, startPoint y: 289, endPoint x: 366, endPoint y: 293, distance: 100.2
click at [367, 301] on td "0" at bounding box center [371, 300] width 40 height 41
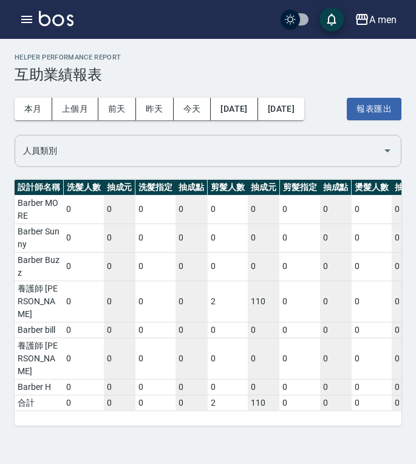
click at [294, 160] on input "人員類別" at bounding box center [198, 150] width 357 height 21
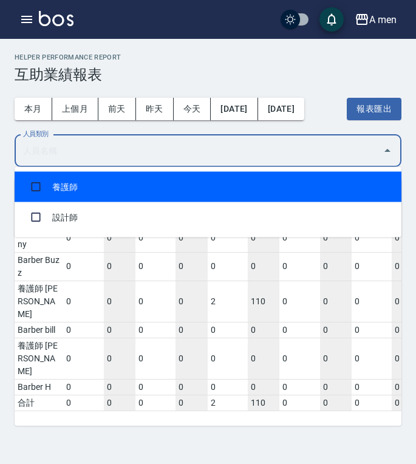
click at [128, 197] on li "養護師" at bounding box center [208, 187] width 387 height 30
checkbox input "true"
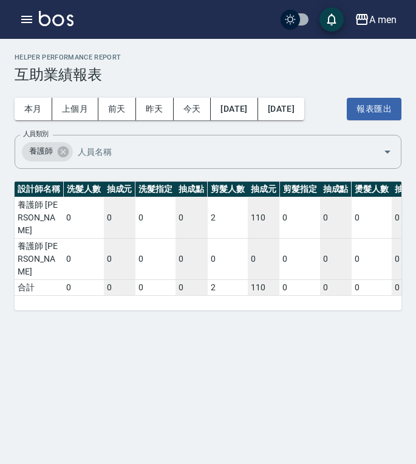
click at [151, 311] on div "Helper Performance Report 互助業績報表 本月 上個月 前天 昨天 今天 2025/07/01 2025/07/31 報表匯出 人員類…" at bounding box center [208, 232] width 416 height 464
click at [64, 149] on icon at bounding box center [63, 151] width 11 height 11
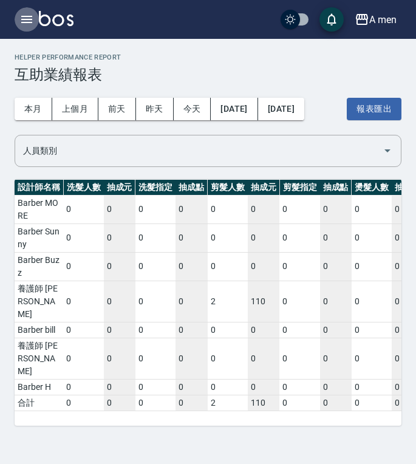
click at [20, 21] on icon "button" at bounding box center [26, 19] width 15 height 15
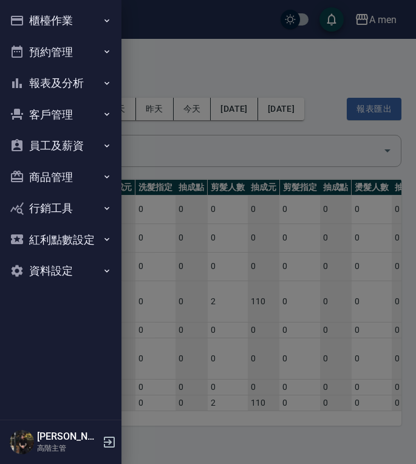
click at [84, 76] on button "報表及分析" at bounding box center [61, 83] width 112 height 32
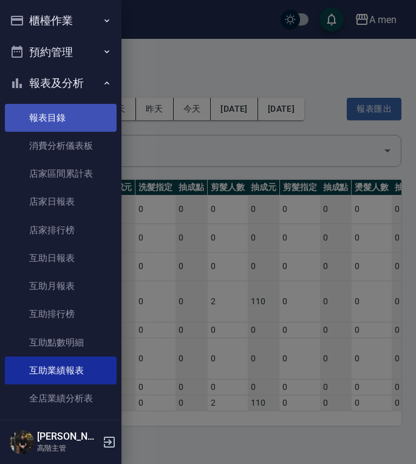
click at [50, 122] on link "報表目錄" at bounding box center [61, 118] width 112 height 28
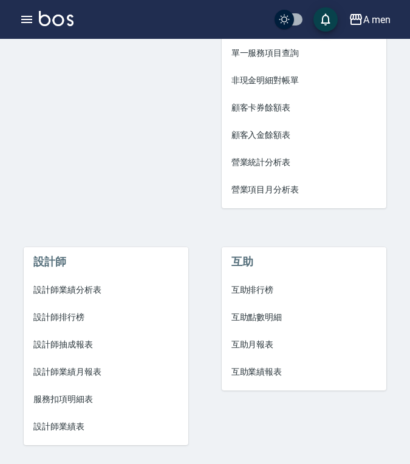
scroll to position [364, 0]
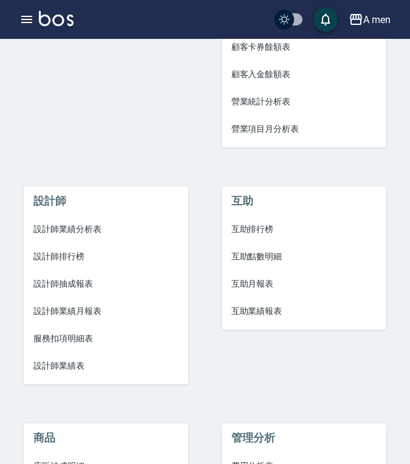
click at [274, 257] on span "互助點數明細" at bounding box center [303, 256] width 145 height 13
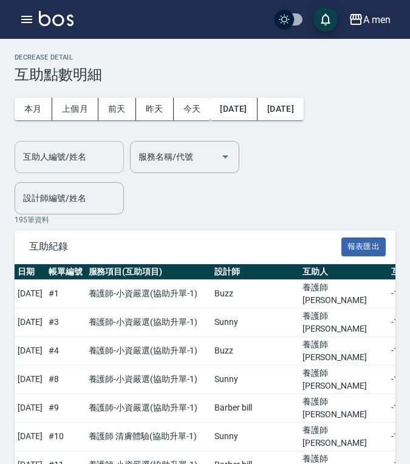
click at [98, 153] on input "互助人編號/姓名" at bounding box center [69, 156] width 98 height 21
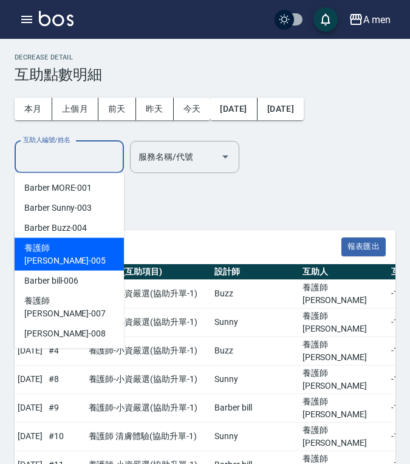
click at [78, 245] on span "養護師 小蔡 -005" at bounding box center [69, 254] width 90 height 25
type input "養護師 小蔡-005"
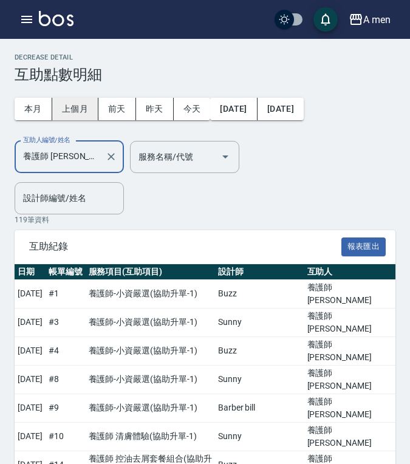
click at [80, 106] on button "上個月" at bounding box center [75, 109] width 46 height 22
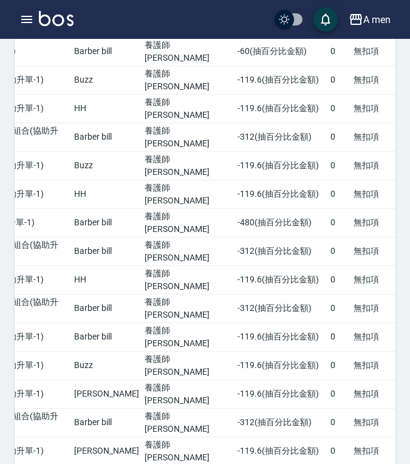
scroll to position [0, 166]
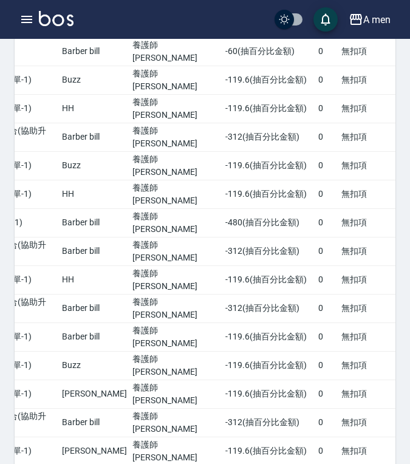
drag, startPoint x: 272, startPoint y: 428, endPoint x: 412, endPoint y: 416, distance: 140.7
click at [409, 416] on html "A men 登出 櫃檯作業 打帳單 帳單列表 營業儀表板 現金收支登錄 高階收支登錄 材料自購登錄 每日結帳 排班表 現場電腦打卡 掃碼打卡 預約管理 預約管…" at bounding box center [205, 48] width 410 height 5088
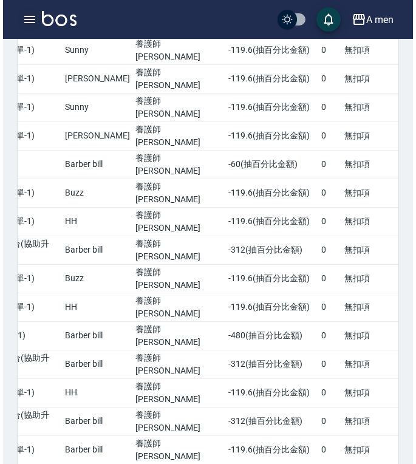
scroll to position [2253, 0]
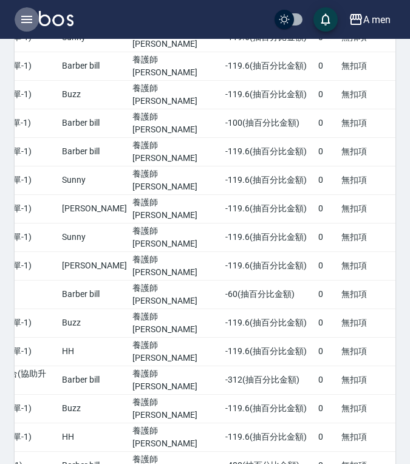
click at [20, 29] on button "button" at bounding box center [27, 19] width 24 height 24
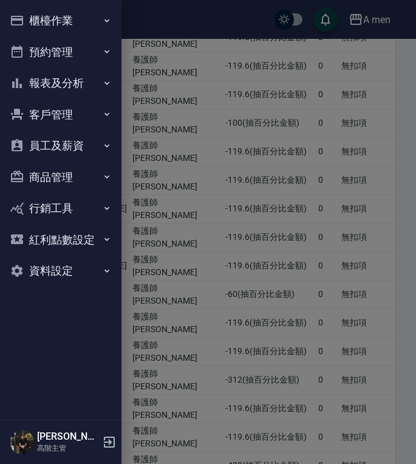
click at [69, 83] on button "報表及分析" at bounding box center [61, 83] width 112 height 32
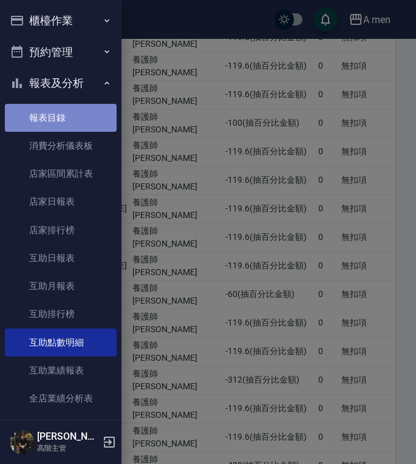
click at [77, 117] on link "報表目錄" at bounding box center [61, 118] width 112 height 28
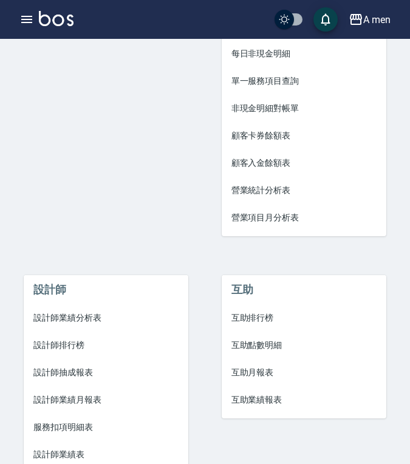
scroll to position [364, 0]
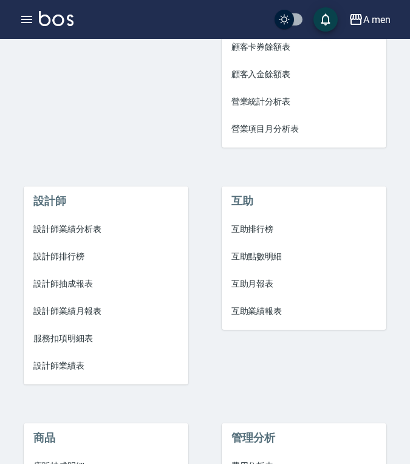
click at [261, 308] on span "互助業績報表" at bounding box center [303, 311] width 145 height 13
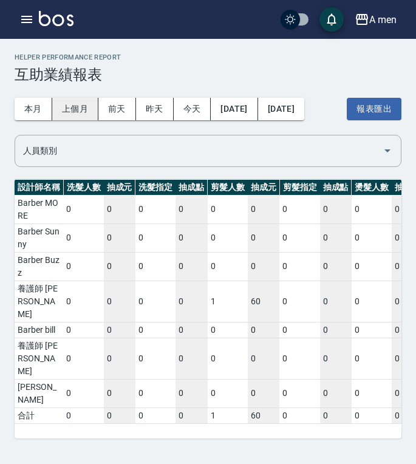
click at [80, 110] on button "上個月" at bounding box center [75, 109] width 46 height 22
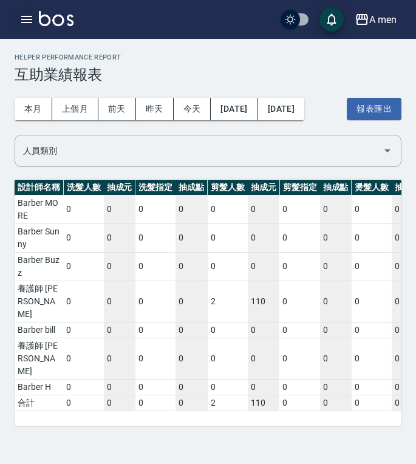
drag, startPoint x: 24, startPoint y: 30, endPoint x: 18, endPoint y: 22, distance: 10.3
click at [18, 22] on button "button" at bounding box center [27, 19] width 24 height 24
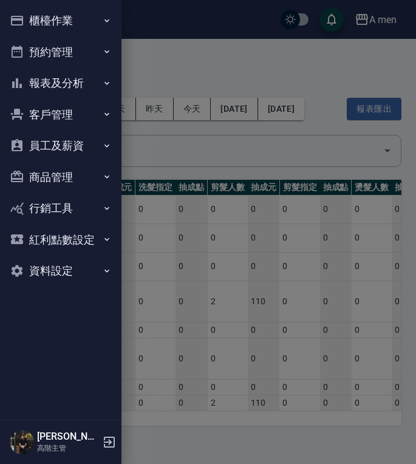
click at [72, 81] on button "報表及分析" at bounding box center [61, 83] width 112 height 32
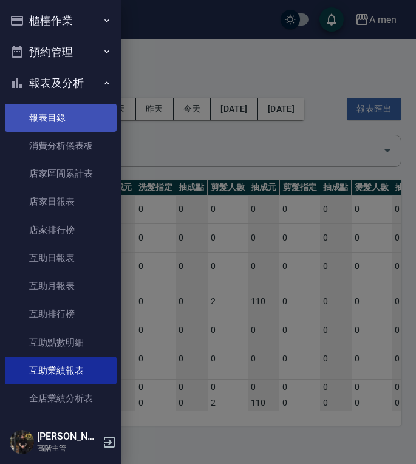
click at [68, 122] on link "報表目錄" at bounding box center [61, 118] width 112 height 28
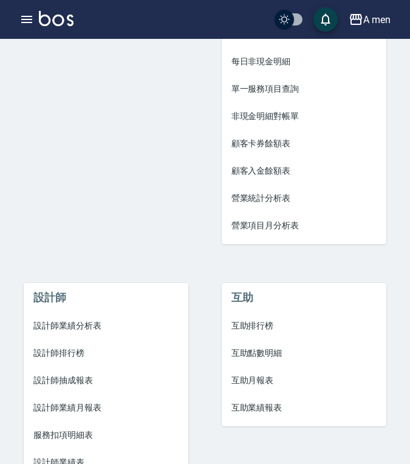
scroll to position [364, 0]
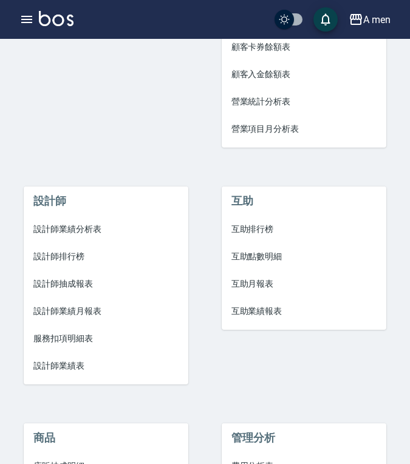
click at [76, 225] on span "設計師業績分析表" at bounding box center [105, 229] width 145 height 13
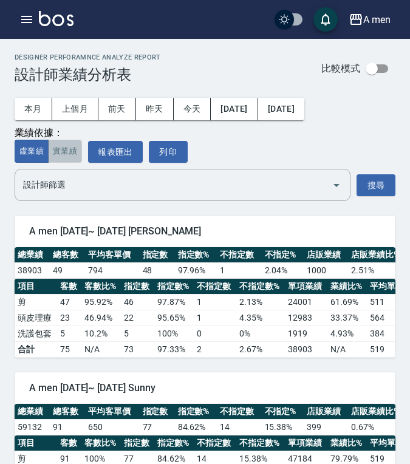
click at [57, 151] on button "實業績" at bounding box center [65, 152] width 34 height 24
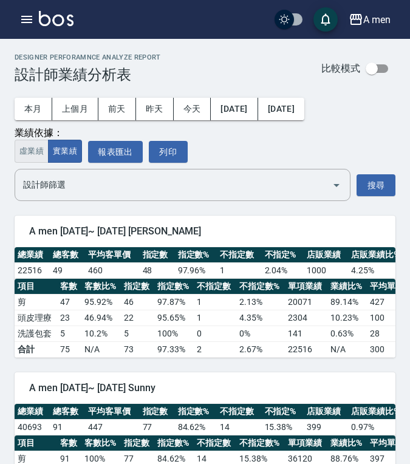
click at [33, 151] on button "虛業績" at bounding box center [32, 152] width 34 height 24
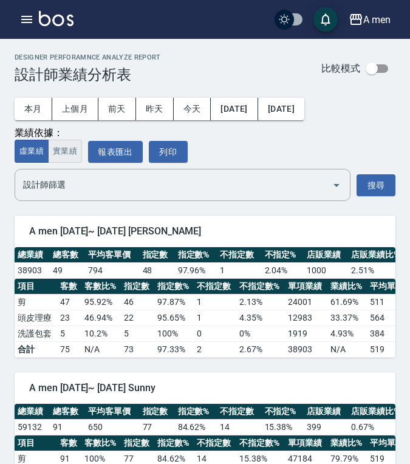
click at [61, 146] on button "實業績" at bounding box center [65, 152] width 34 height 24
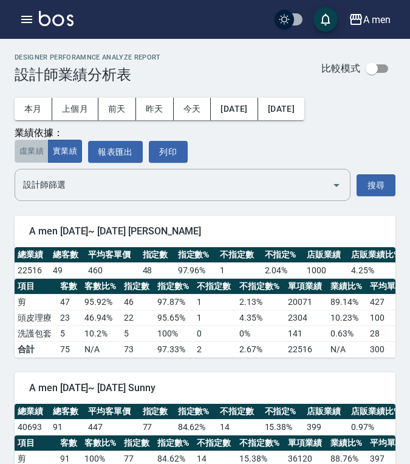
click at [44, 155] on button "虛業績" at bounding box center [32, 152] width 34 height 24
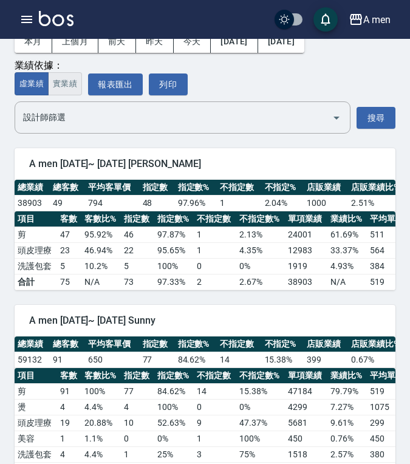
scroll to position [61, 0]
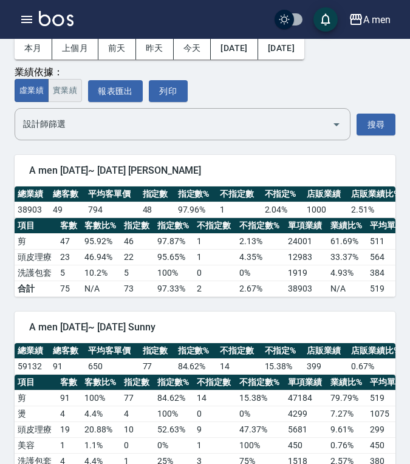
click at [70, 86] on button "實業績" at bounding box center [65, 91] width 34 height 24
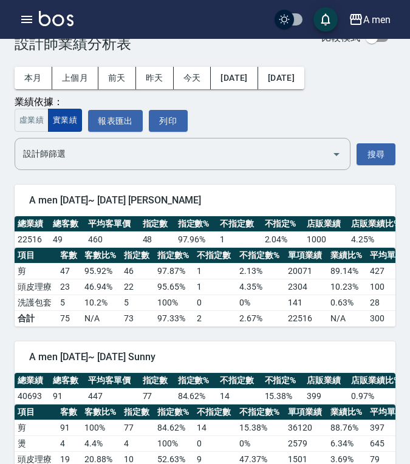
scroll to position [0, 0]
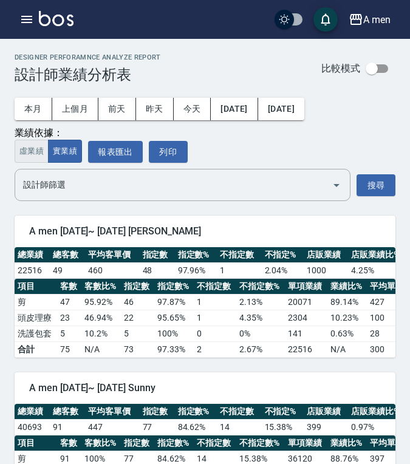
click at [32, 150] on button "虛業績" at bounding box center [32, 152] width 34 height 24
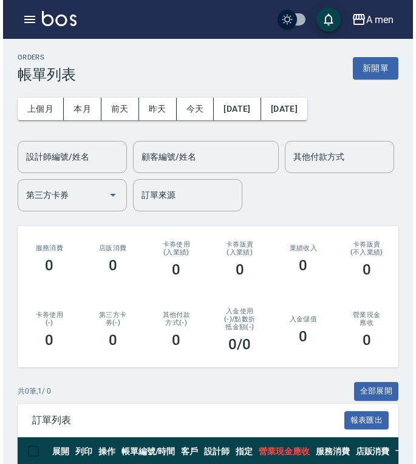
scroll to position [58, 0]
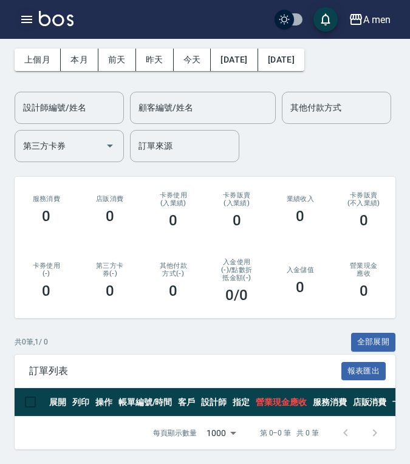
click at [21, 23] on icon "button" at bounding box center [26, 19] width 15 height 15
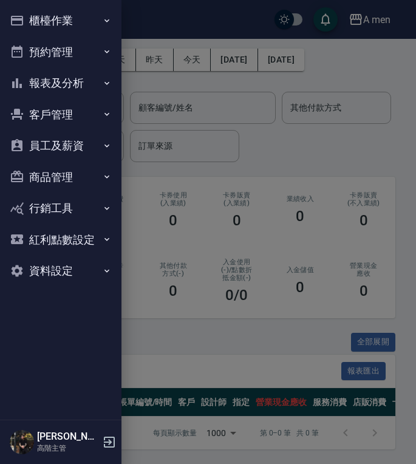
click at [86, 85] on button "報表及分析" at bounding box center [61, 83] width 112 height 32
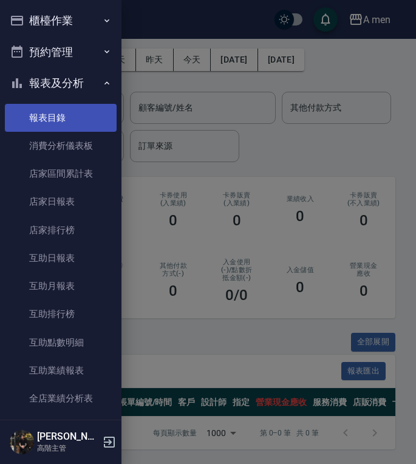
click at [70, 117] on link "報表目錄" at bounding box center [61, 118] width 112 height 28
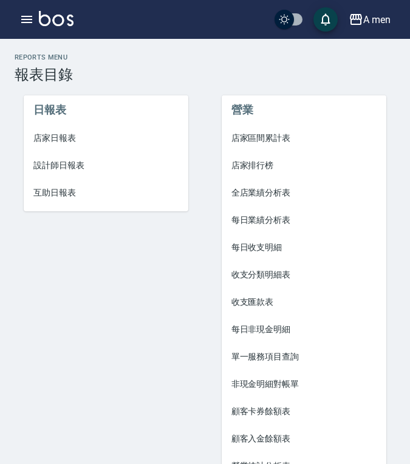
click at [275, 134] on span "店家區間累計表" at bounding box center [303, 138] width 145 height 13
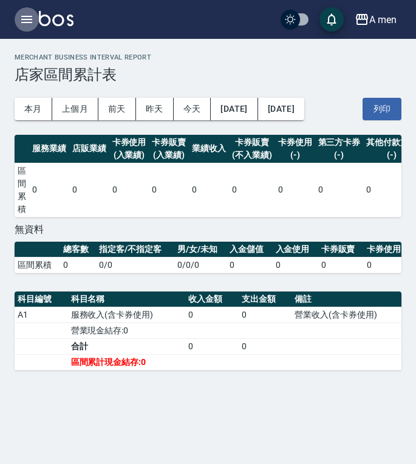
click at [31, 15] on icon "button" at bounding box center [26, 19] width 15 height 15
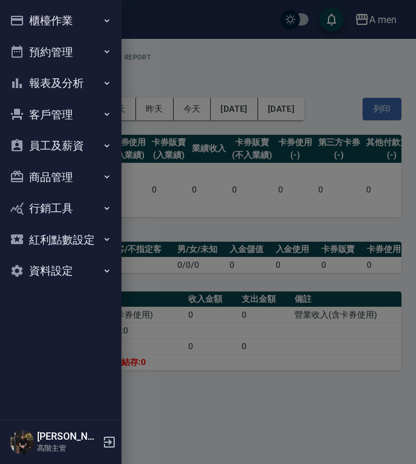
click at [86, 44] on button "預約管理" at bounding box center [61, 52] width 112 height 32
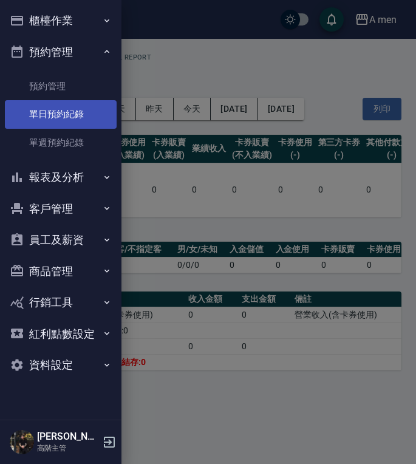
click at [75, 101] on link "單日預約紀錄" at bounding box center [61, 114] width 112 height 28
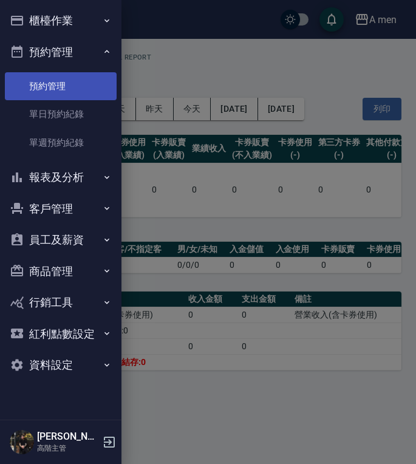
click at [85, 93] on link "預約管理" at bounding box center [61, 86] width 112 height 28
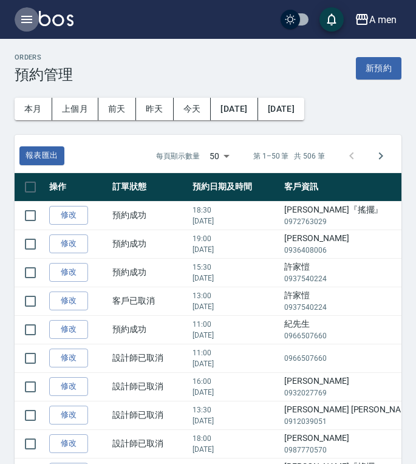
click at [24, 24] on icon "button" at bounding box center [26, 19] width 15 height 15
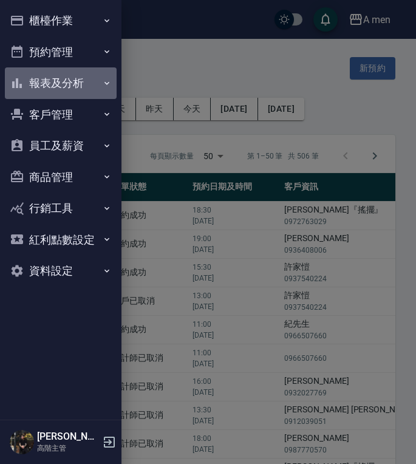
click at [92, 77] on button "報表及分析" at bounding box center [61, 83] width 112 height 32
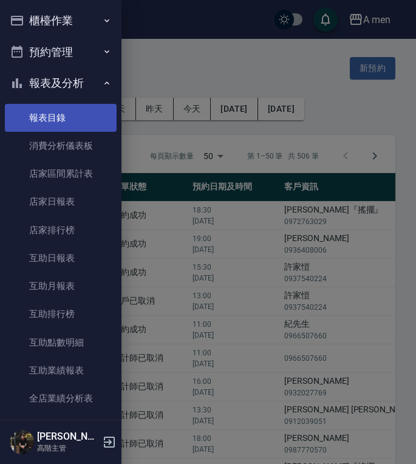
click at [78, 117] on link "報表目錄" at bounding box center [61, 118] width 112 height 28
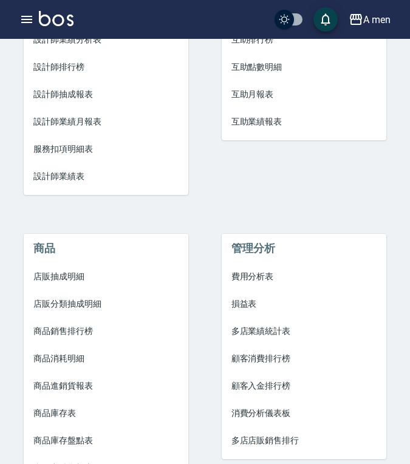
scroll to position [481, 0]
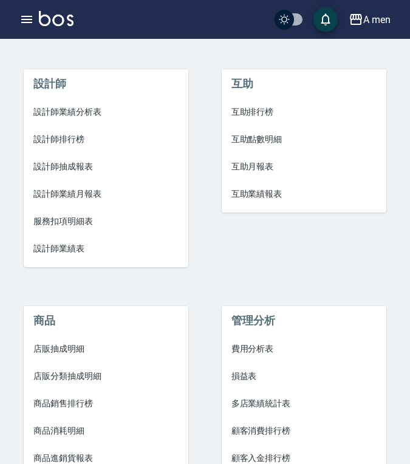
click at [269, 198] on span "互助業績報表" at bounding box center [303, 194] width 145 height 13
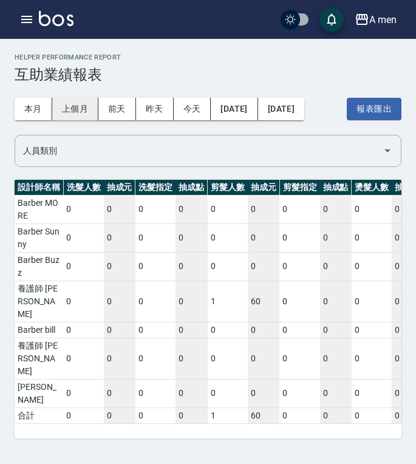
click at [64, 112] on button "上個月" at bounding box center [75, 109] width 46 height 22
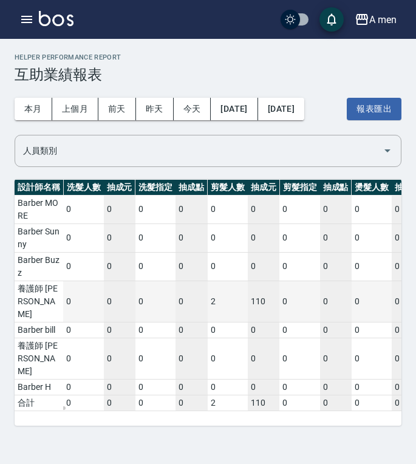
click at [217, 293] on td "2" at bounding box center [228, 300] width 40 height 41
click at [214, 294] on td "2" at bounding box center [228, 300] width 40 height 41
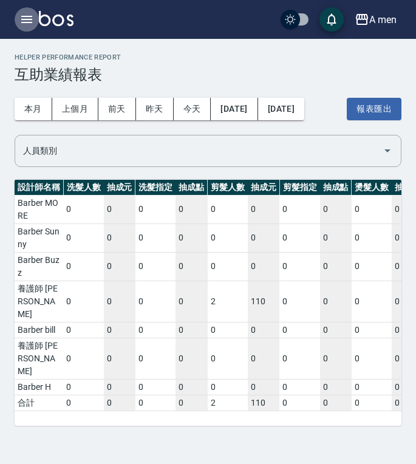
click at [21, 22] on icon "button" at bounding box center [26, 19] width 11 height 7
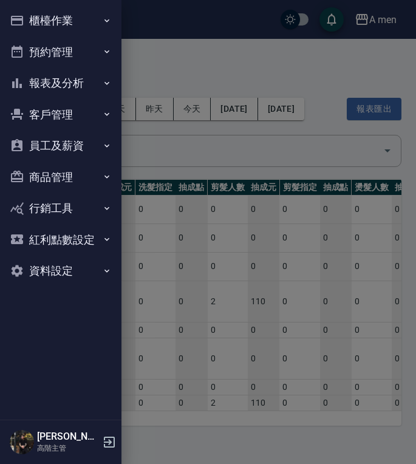
click at [64, 61] on button "預約管理" at bounding box center [61, 52] width 112 height 32
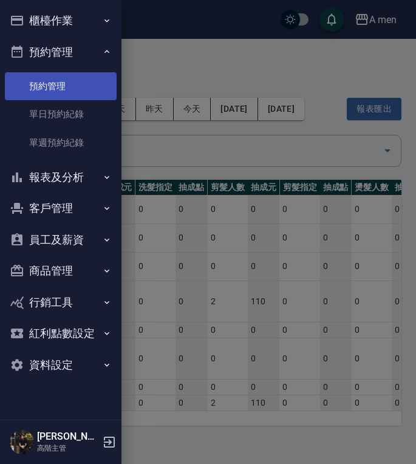
drag, startPoint x: 70, startPoint y: 49, endPoint x: 75, endPoint y: 79, distance: 30.6
click at [70, 49] on button "預約管理" at bounding box center [61, 52] width 112 height 32
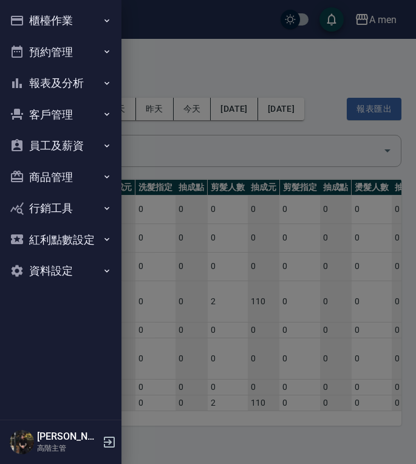
click at [75, 81] on button "報表及分析" at bounding box center [61, 83] width 112 height 32
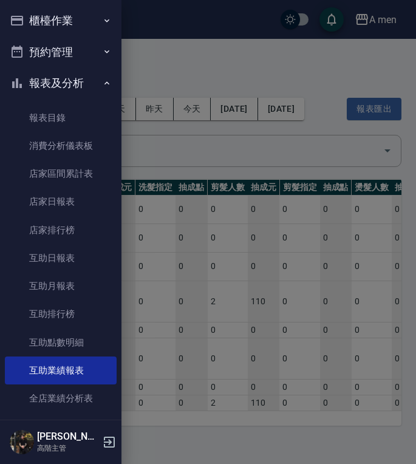
drag, startPoint x: 69, startPoint y: 117, endPoint x: 246, endPoint y: 181, distance: 188.5
click at [68, 118] on link "報表目錄" at bounding box center [61, 118] width 112 height 28
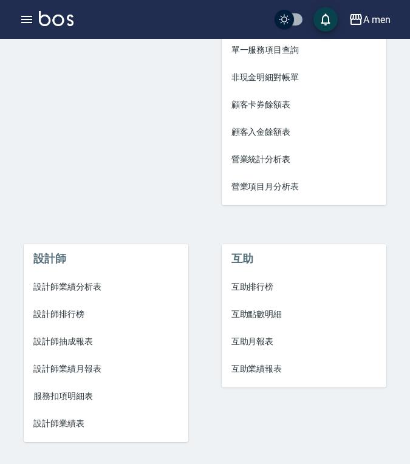
scroll to position [425, 0]
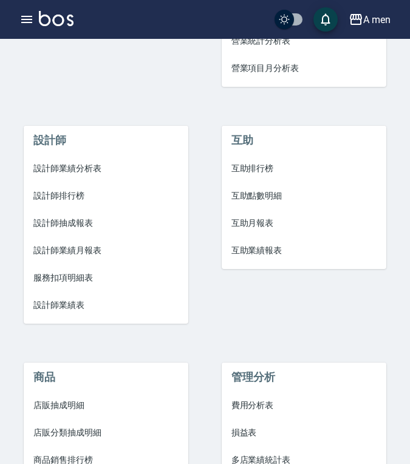
click at [64, 303] on span "設計師業績表" at bounding box center [105, 305] width 145 height 13
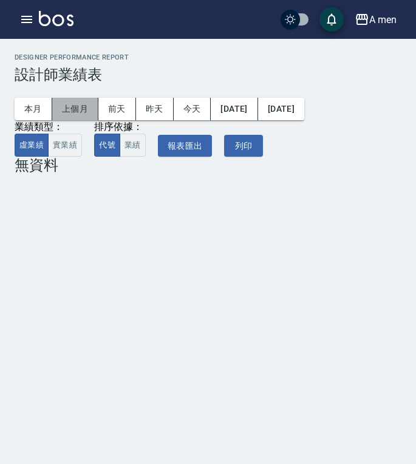
click at [79, 103] on button "上個月" at bounding box center [75, 109] width 46 height 22
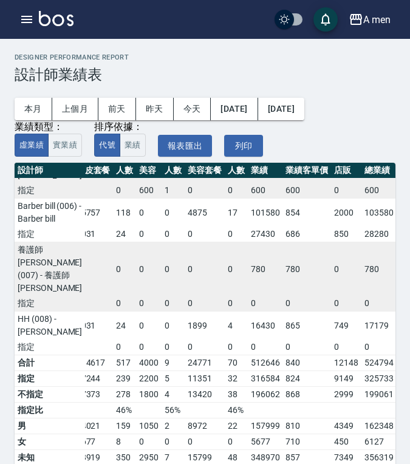
scroll to position [303, 217]
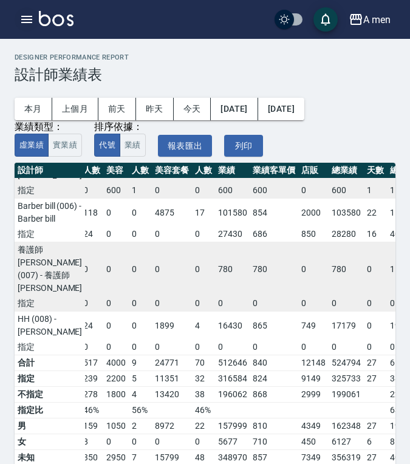
click at [24, 27] on div "A men 登出" at bounding box center [205, 19] width 410 height 39
click at [24, 18] on icon "button" at bounding box center [26, 19] width 15 height 15
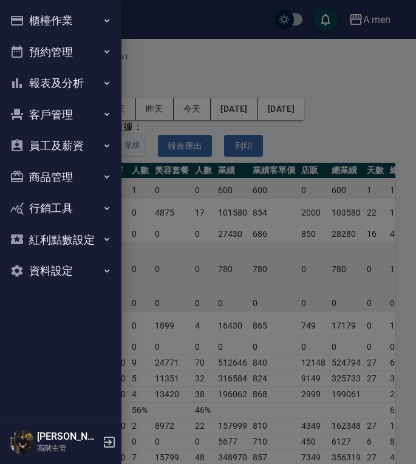
click at [70, 90] on button "報表及分析" at bounding box center [61, 83] width 112 height 32
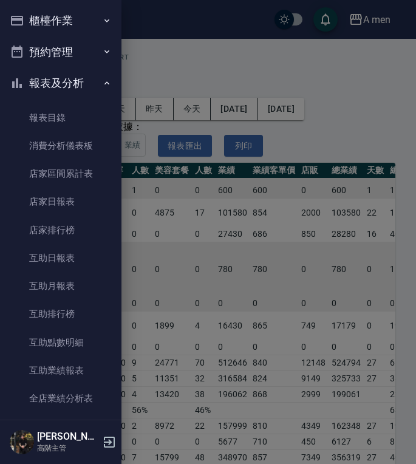
drag, startPoint x: 80, startPoint y: 120, endPoint x: 294, endPoint y: 188, distance: 224.2
click at [80, 120] on link "報表目錄" at bounding box center [61, 118] width 112 height 28
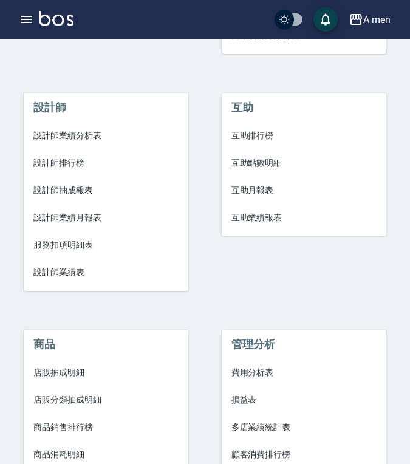
scroll to position [486, 0]
